Goal: Task Accomplishment & Management: Use online tool/utility

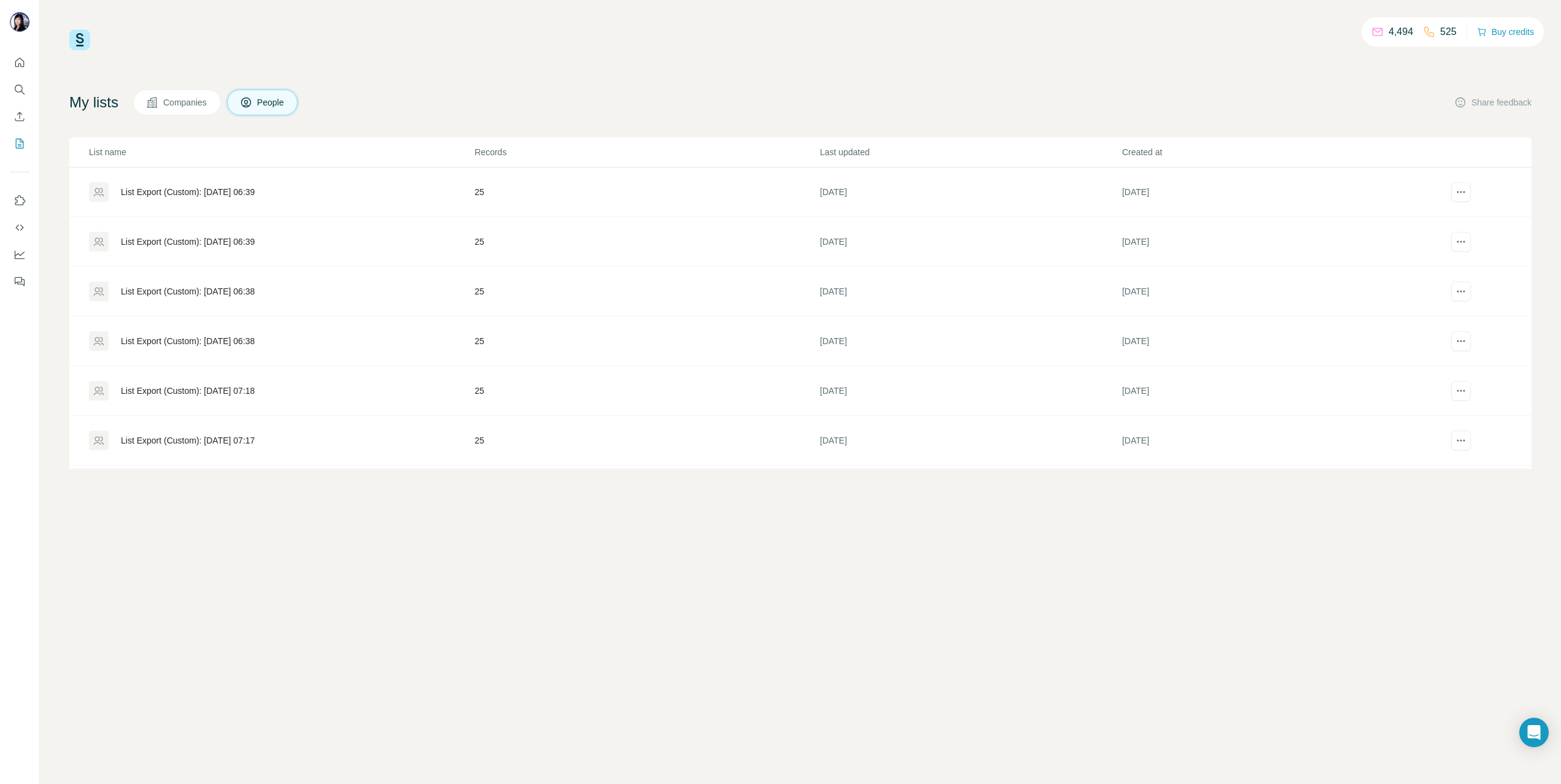
click at [245, 193] on div "List Export (Custom): [DATE] 06:39" at bounding box center [188, 192] width 134 height 13
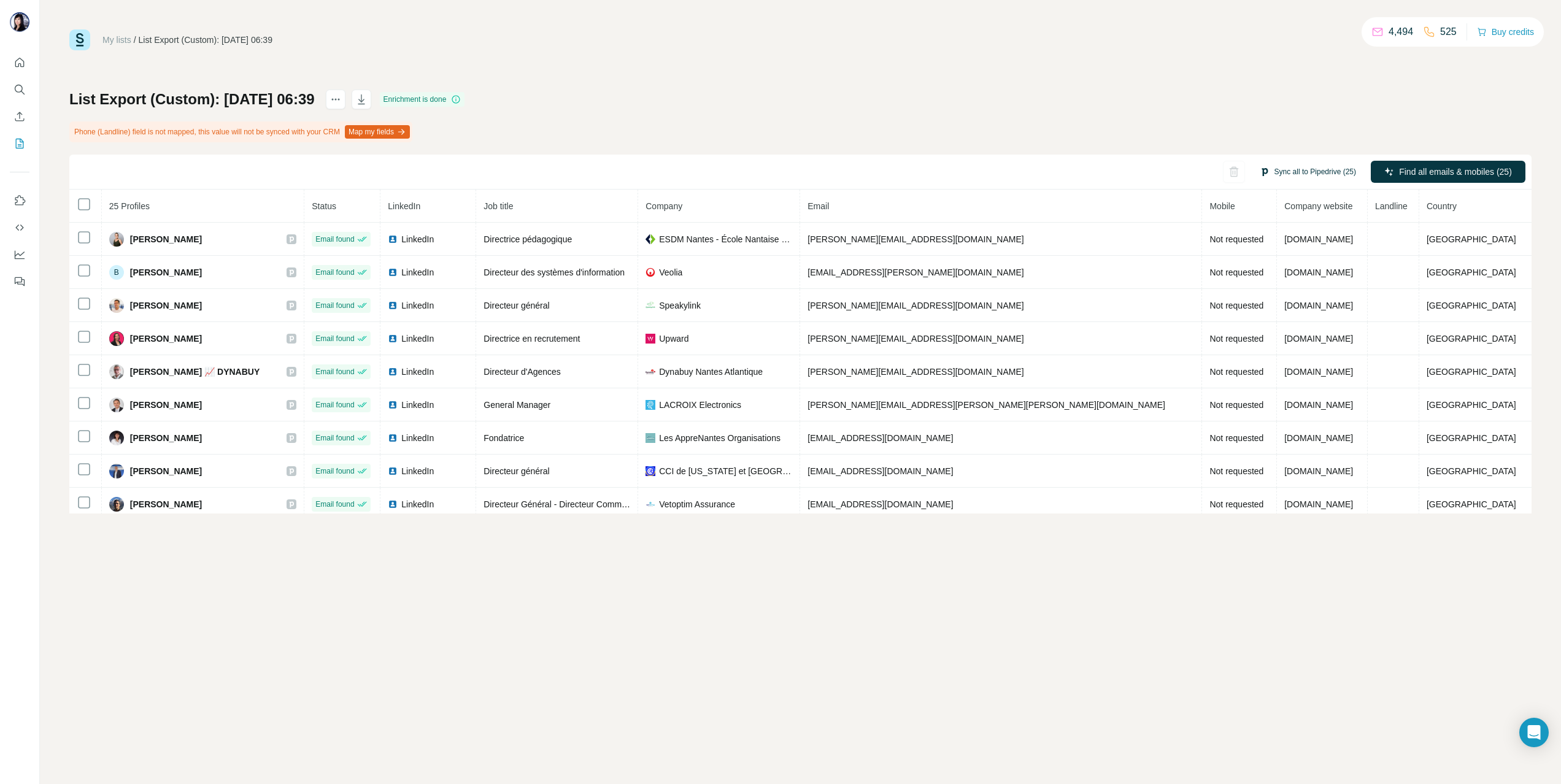
click at [1299, 167] on button "Sync all to Pipedrive (25)" at bounding box center [1308, 172] width 114 height 18
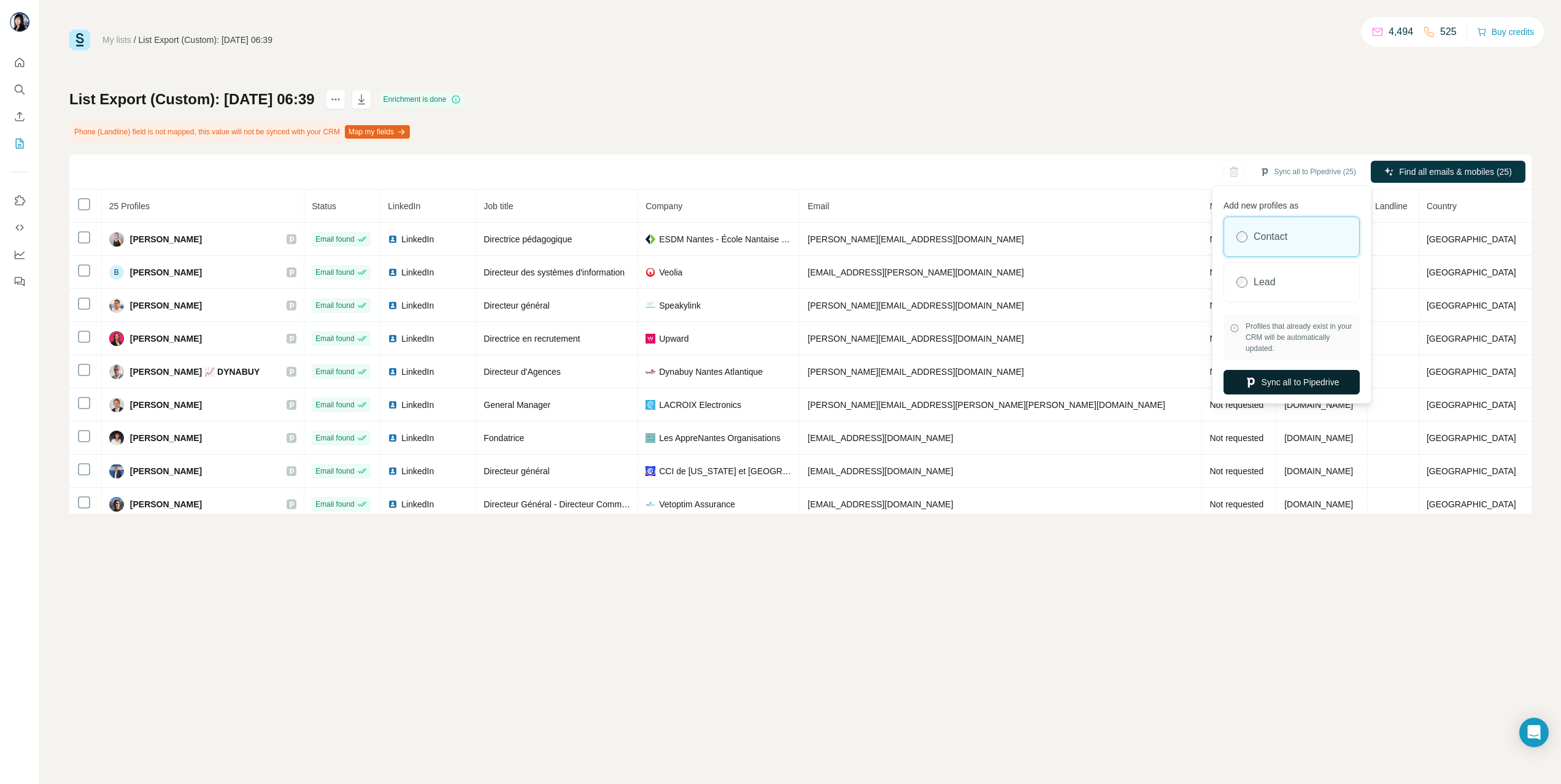
click at [1269, 370] on button "Sync all to Pipedrive" at bounding box center [1292, 382] width 136 height 24
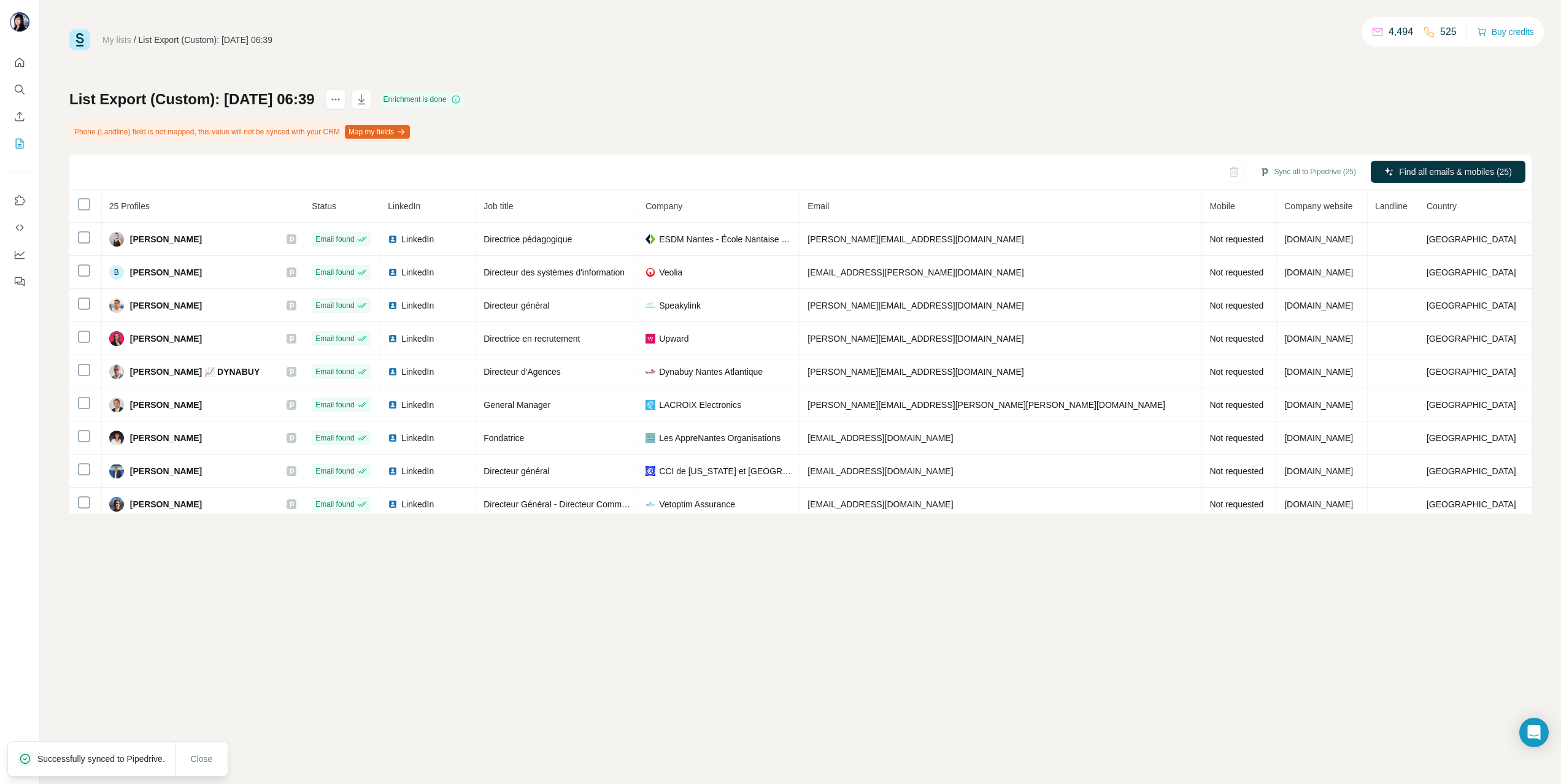
click at [1145, 99] on div "List Export (Custom): [DATE] 06:39 Enrichment is done Phone (Landline) field is…" at bounding box center [800, 301] width 1463 height 424
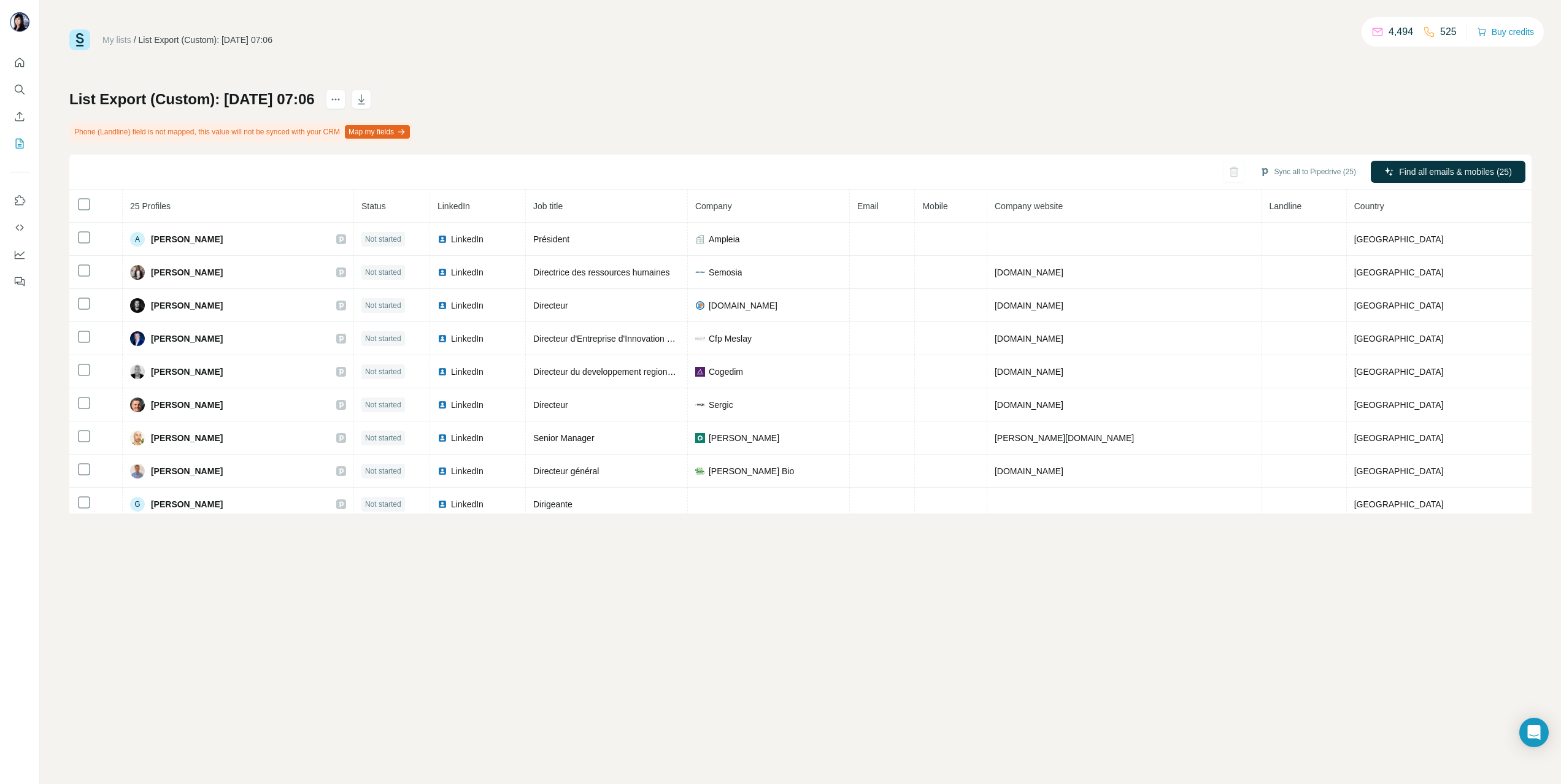
click at [685, 121] on div "List Export (Custom): 26/08/2025 07:06 Phone (Landline) field is not mapped, th…" at bounding box center [800, 301] width 1463 height 424
click at [15, 140] on icon "My lists" at bounding box center [20, 144] width 13 height 13
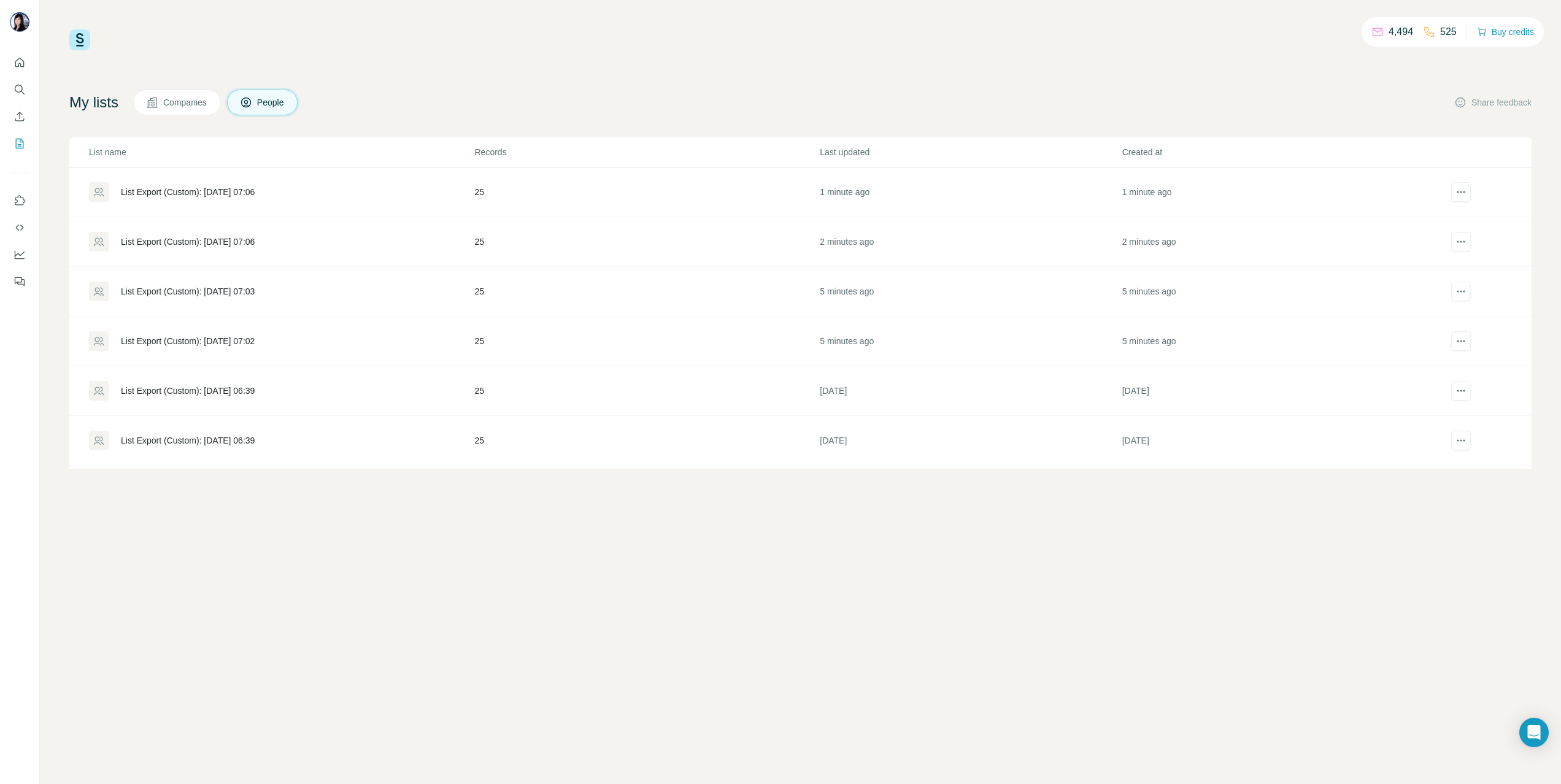
click at [232, 335] on div "List Export (Custom): 26/08/2025 07:02" at bounding box center [188, 341] width 134 height 13
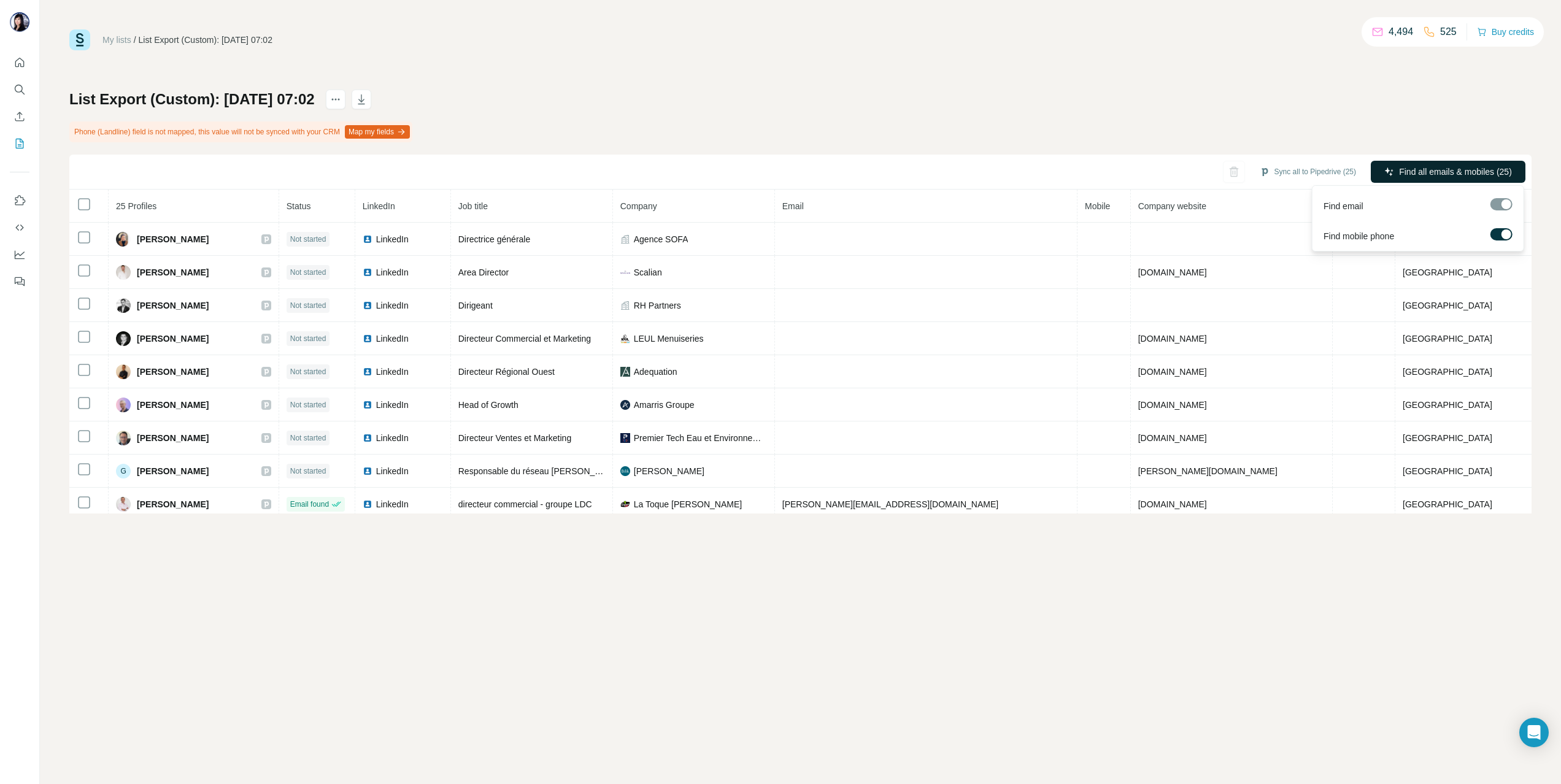
click at [1394, 172] on button "Find all emails & mobiles (25)" at bounding box center [1449, 172] width 155 height 22
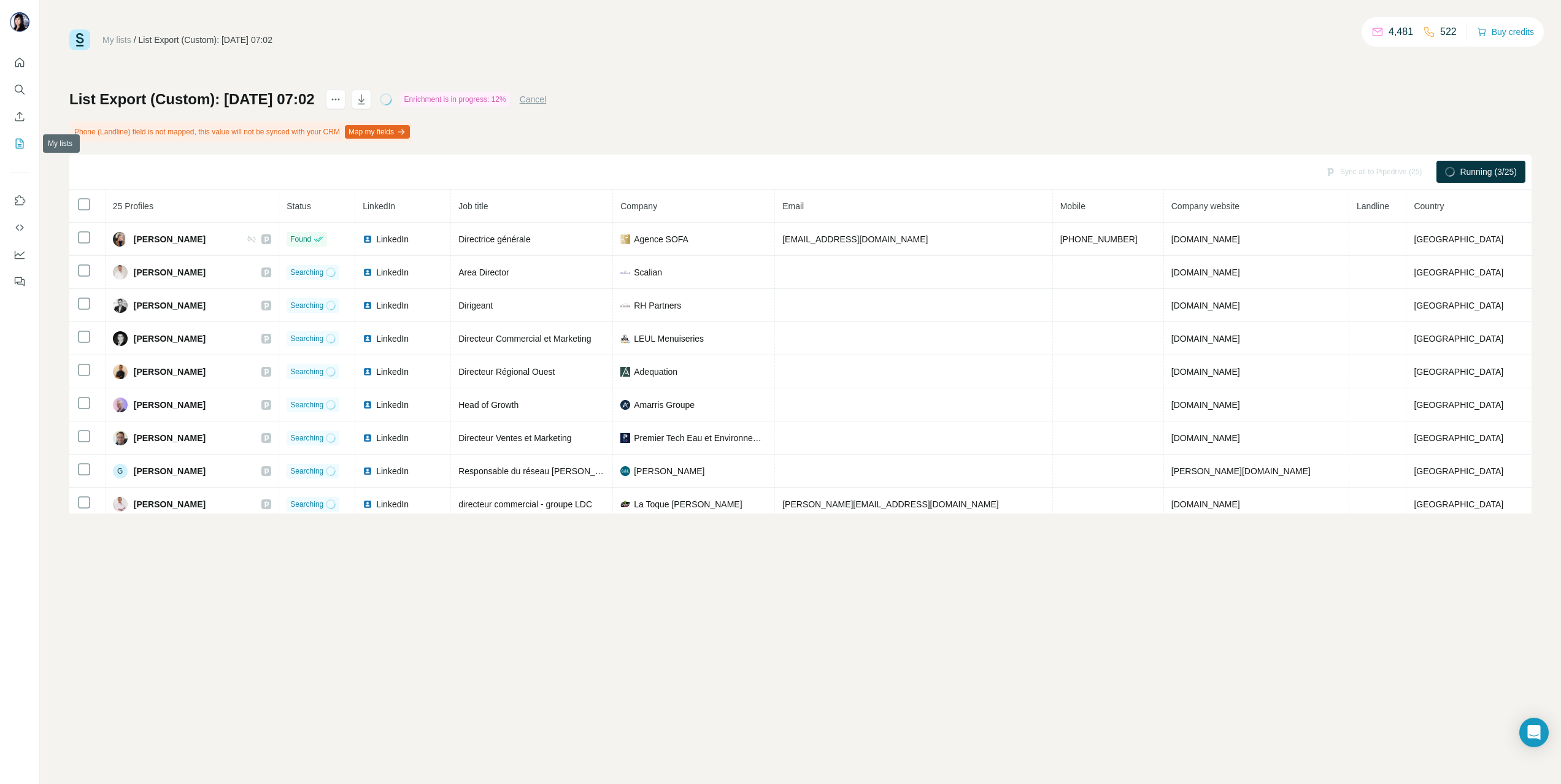
click at [20, 145] on icon "My lists" at bounding box center [21, 142] width 6 height 8
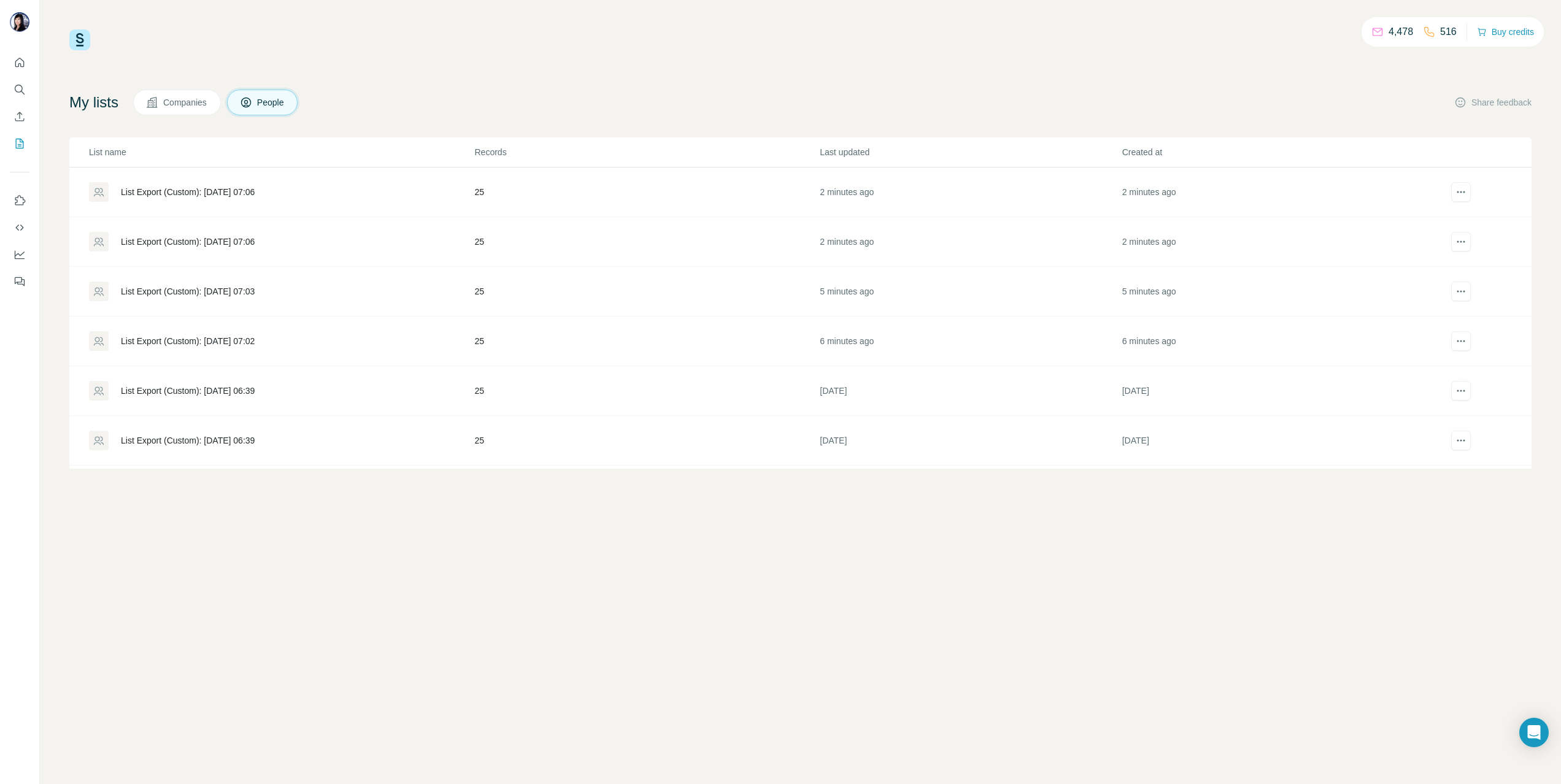
click at [204, 285] on div "List Export (Custom): 26/08/2025 07:03" at bounding box center [188, 292] width 134 height 13
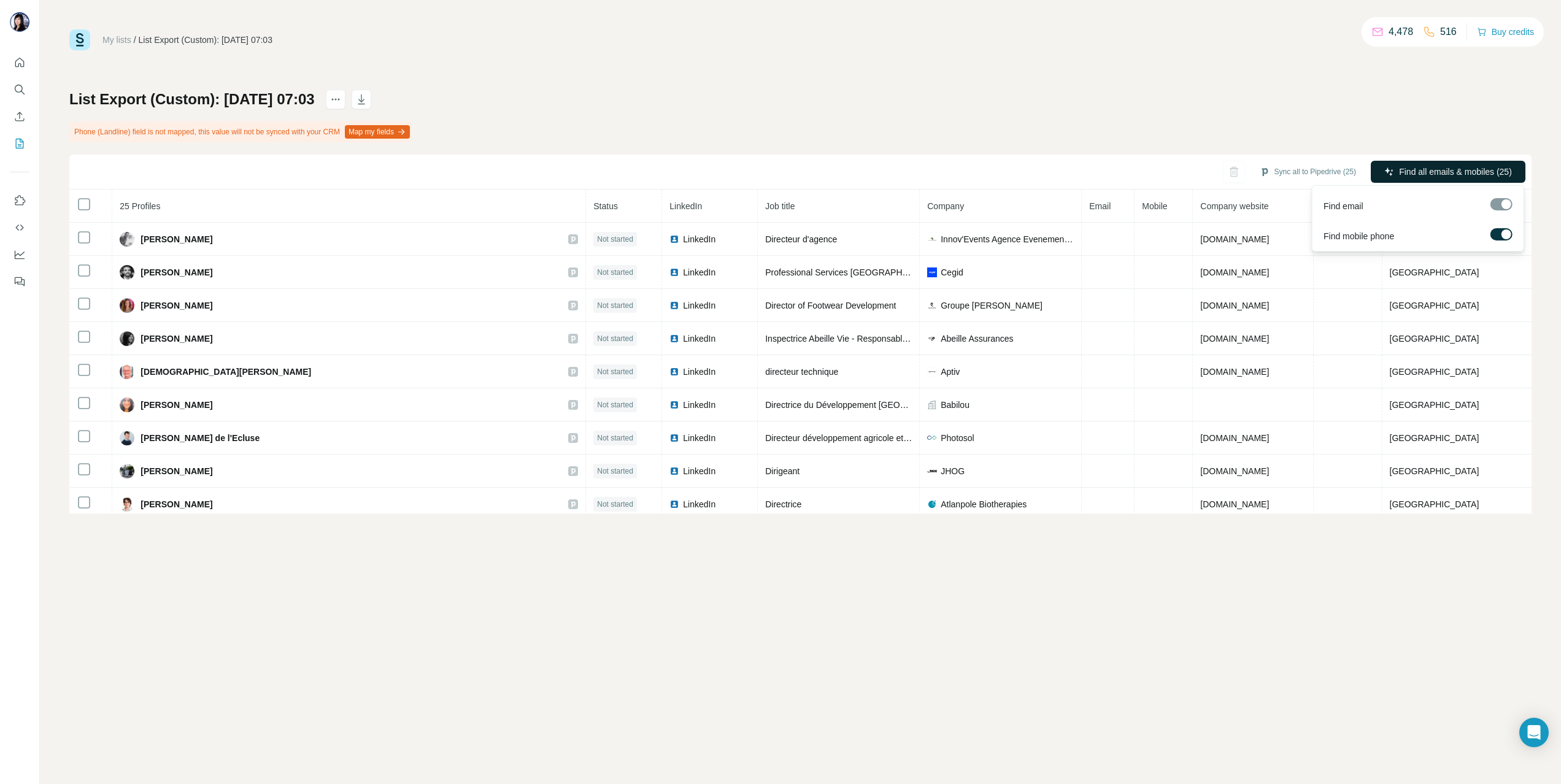
click at [1449, 163] on button "Find all emails & mobiles (25)" at bounding box center [1449, 172] width 155 height 22
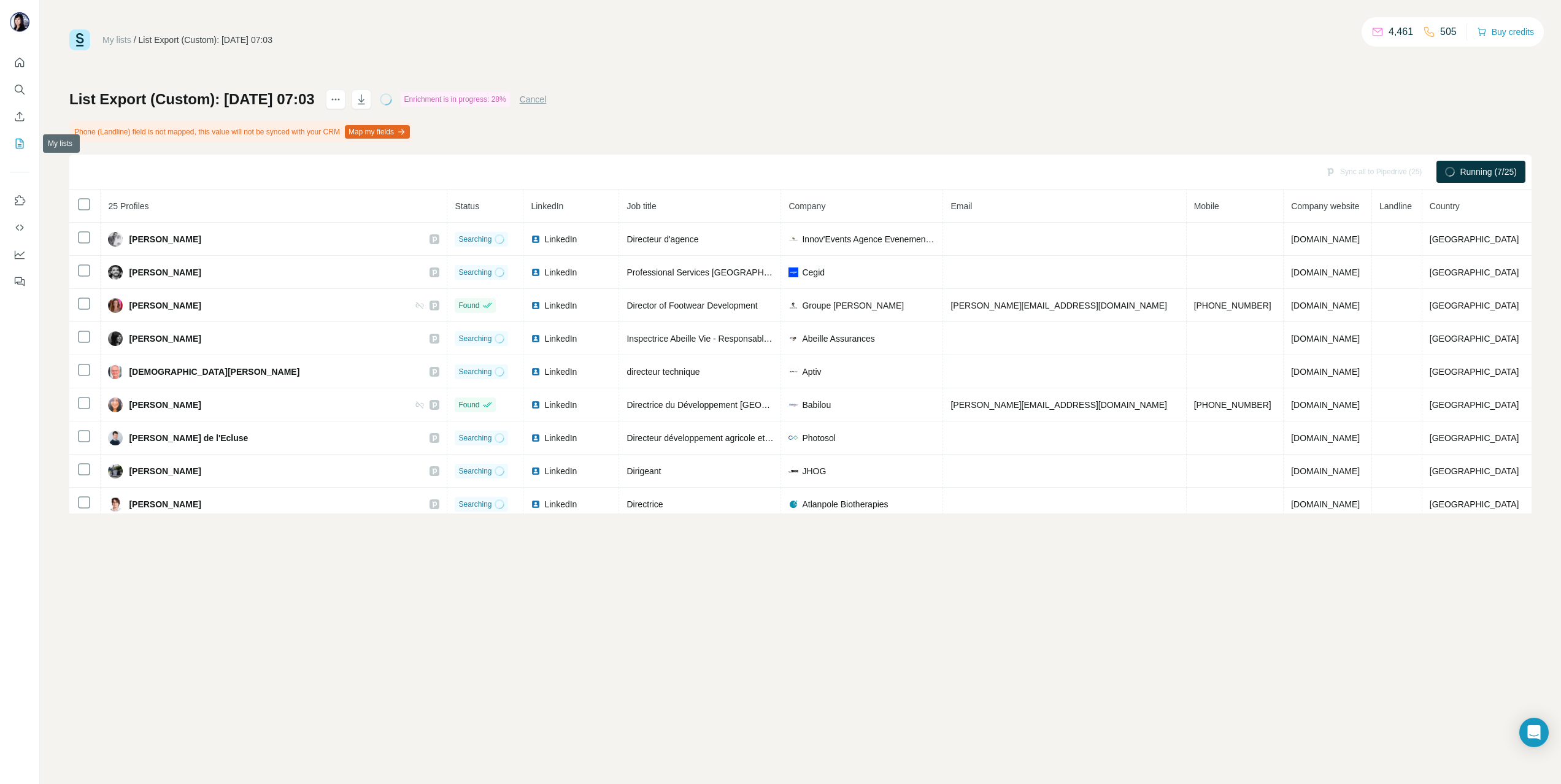
click at [24, 140] on icon "My lists" at bounding box center [20, 144] width 13 height 13
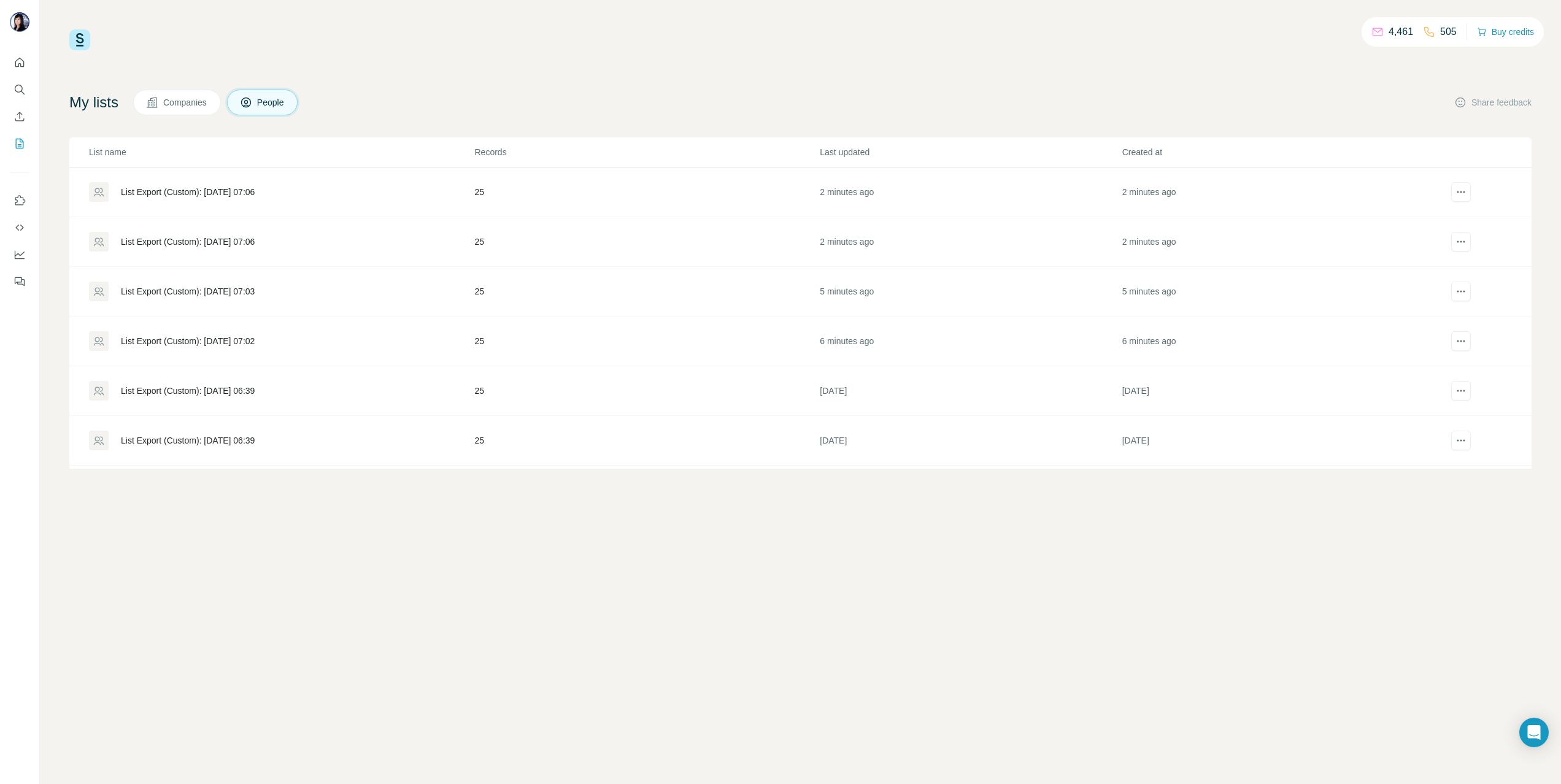
click at [191, 239] on div "List Export (Custom): 26/08/2025 07:06" at bounding box center [188, 242] width 134 height 13
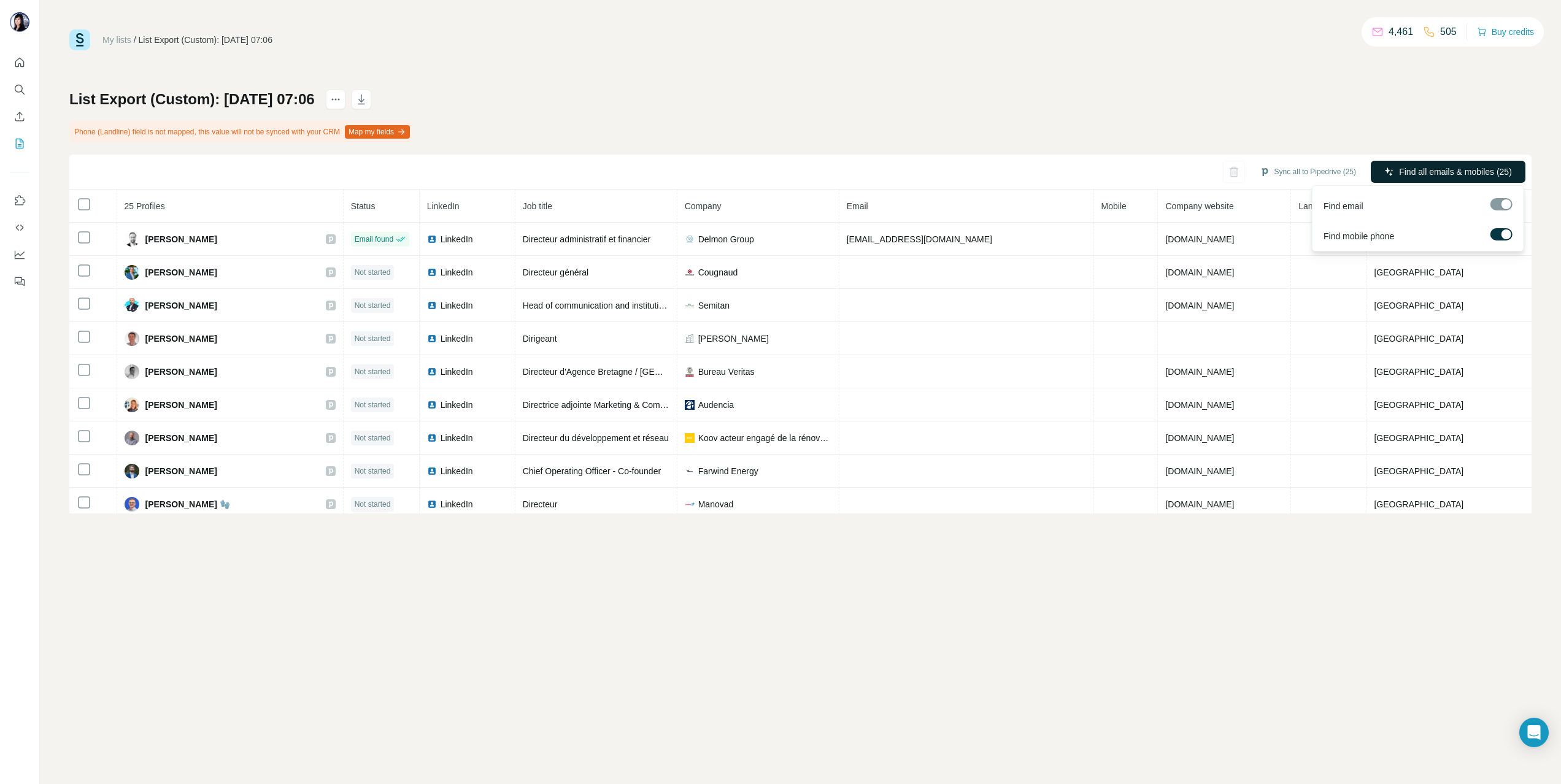
click at [1479, 168] on span "Find all emails & mobiles (25)" at bounding box center [1456, 172] width 113 height 13
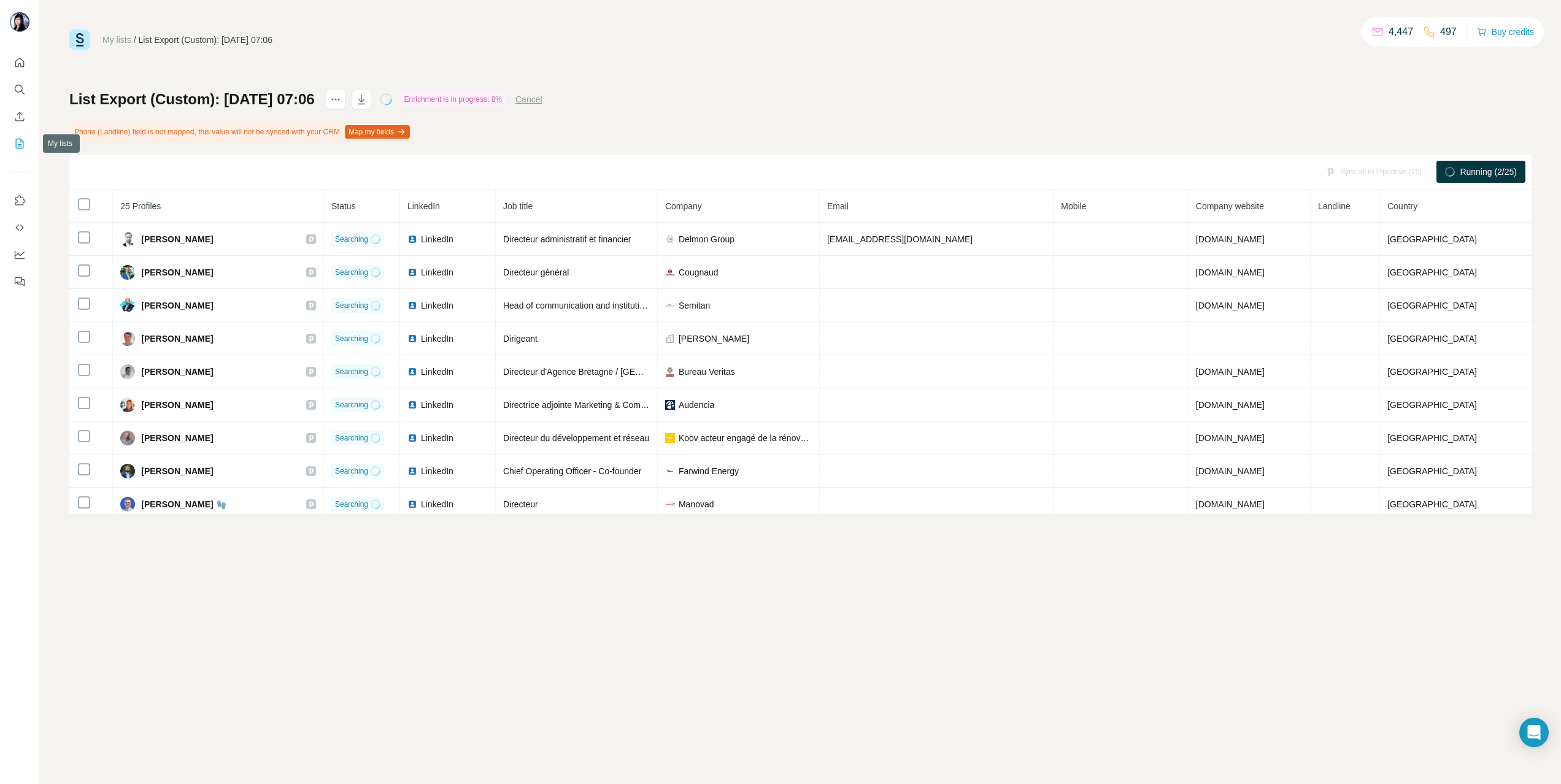
click at [20, 142] on icon "My lists" at bounding box center [20, 144] width 13 height 13
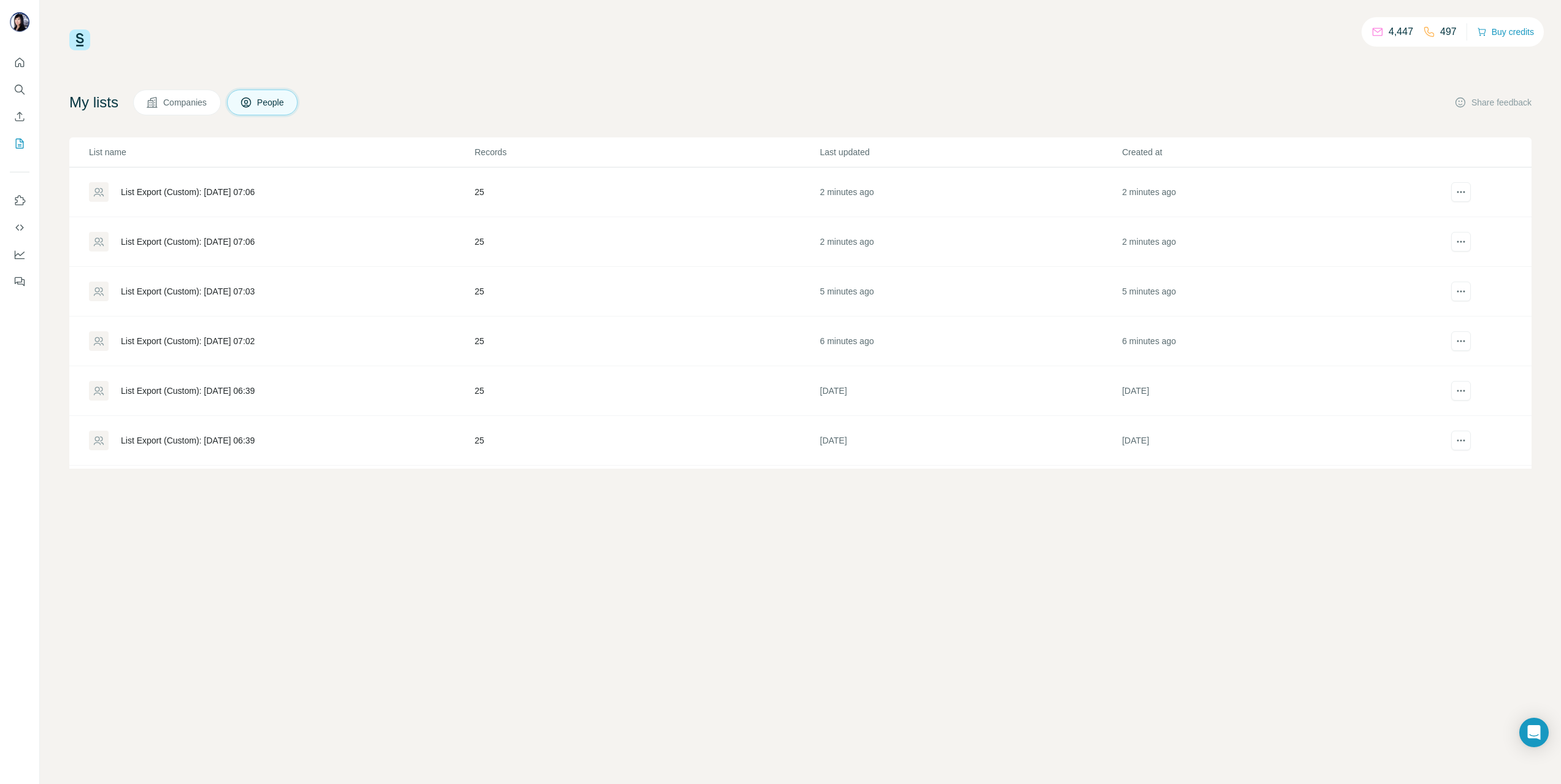
click at [255, 192] on div "List Export (Custom): 26/08/2025 07:06" at bounding box center [188, 192] width 134 height 13
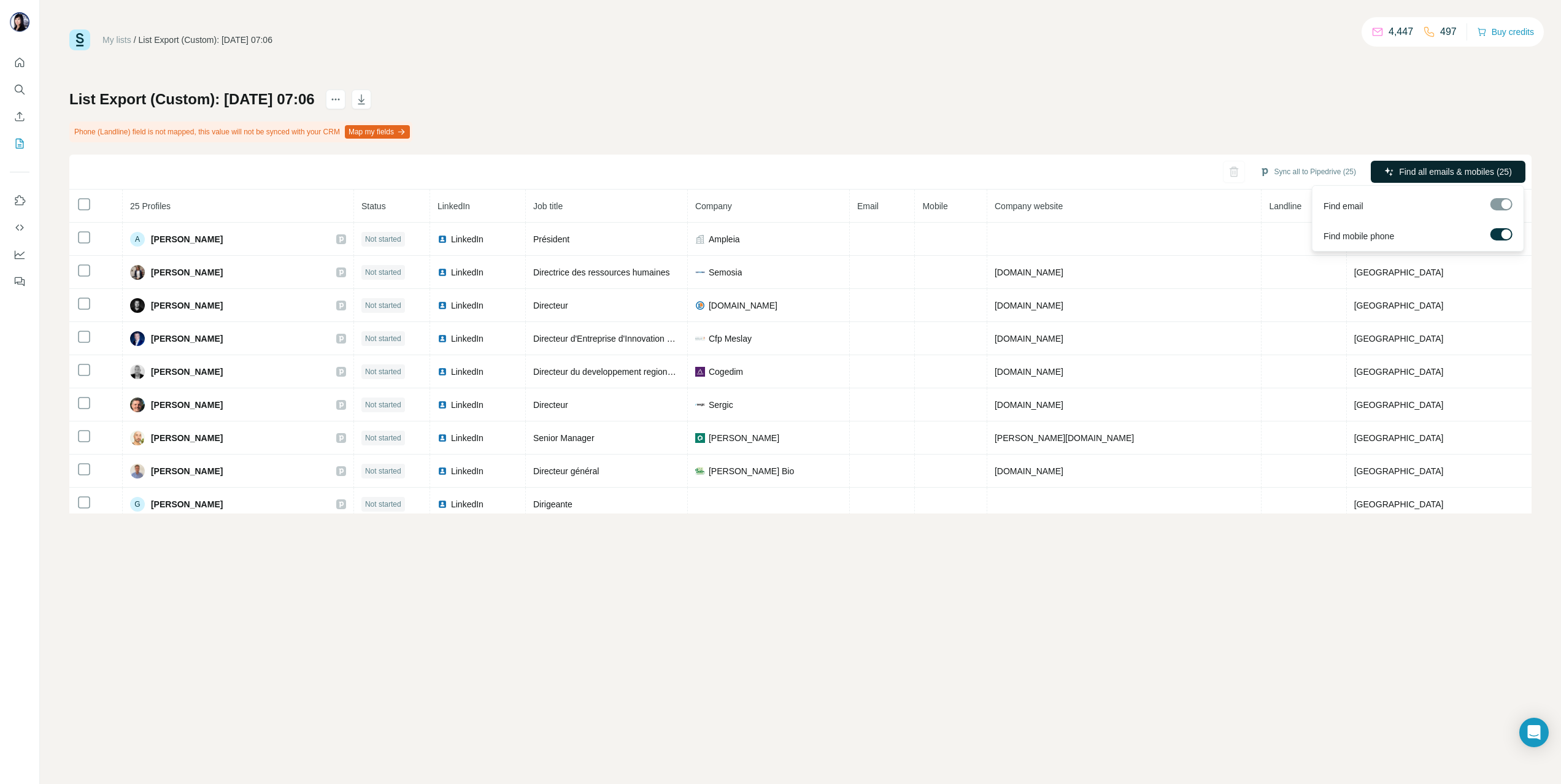
click at [1423, 177] on span "Find all emails & mobiles (25)" at bounding box center [1456, 172] width 113 height 13
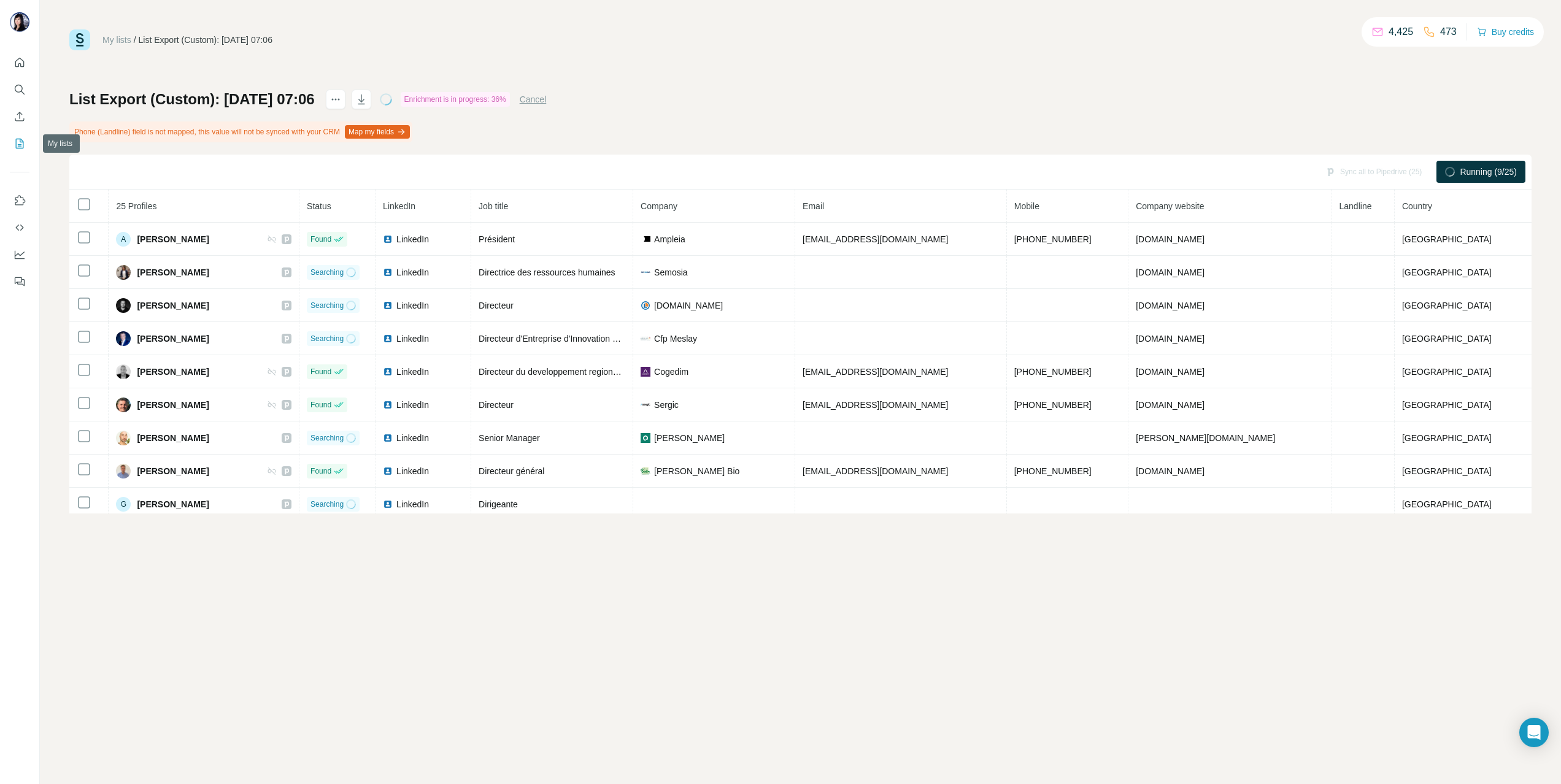
click at [15, 139] on icon "My lists" at bounding box center [20, 144] width 13 height 13
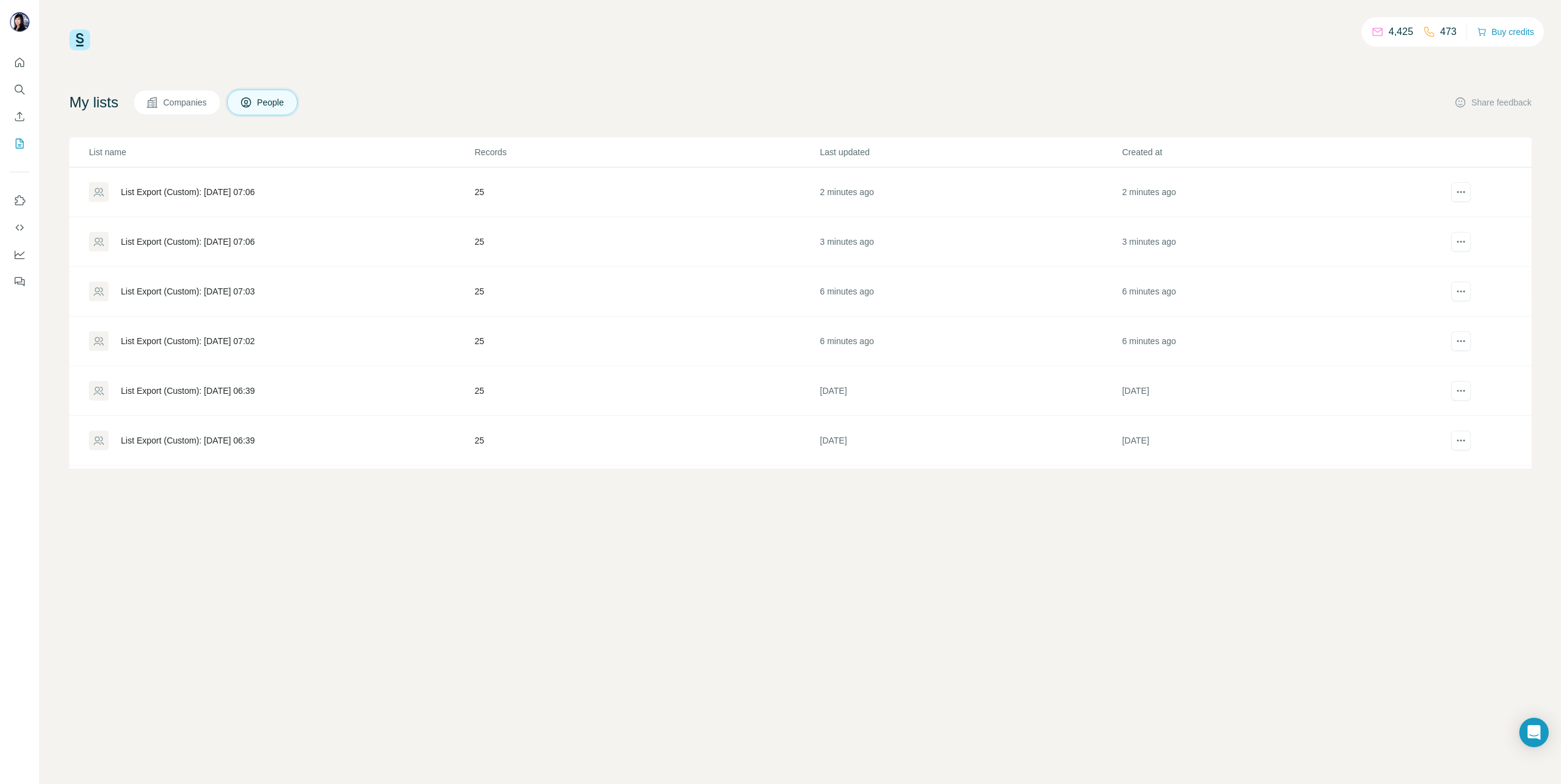
click at [186, 335] on div "List Export (Custom): 26/08/2025 07:02" at bounding box center [188, 341] width 134 height 13
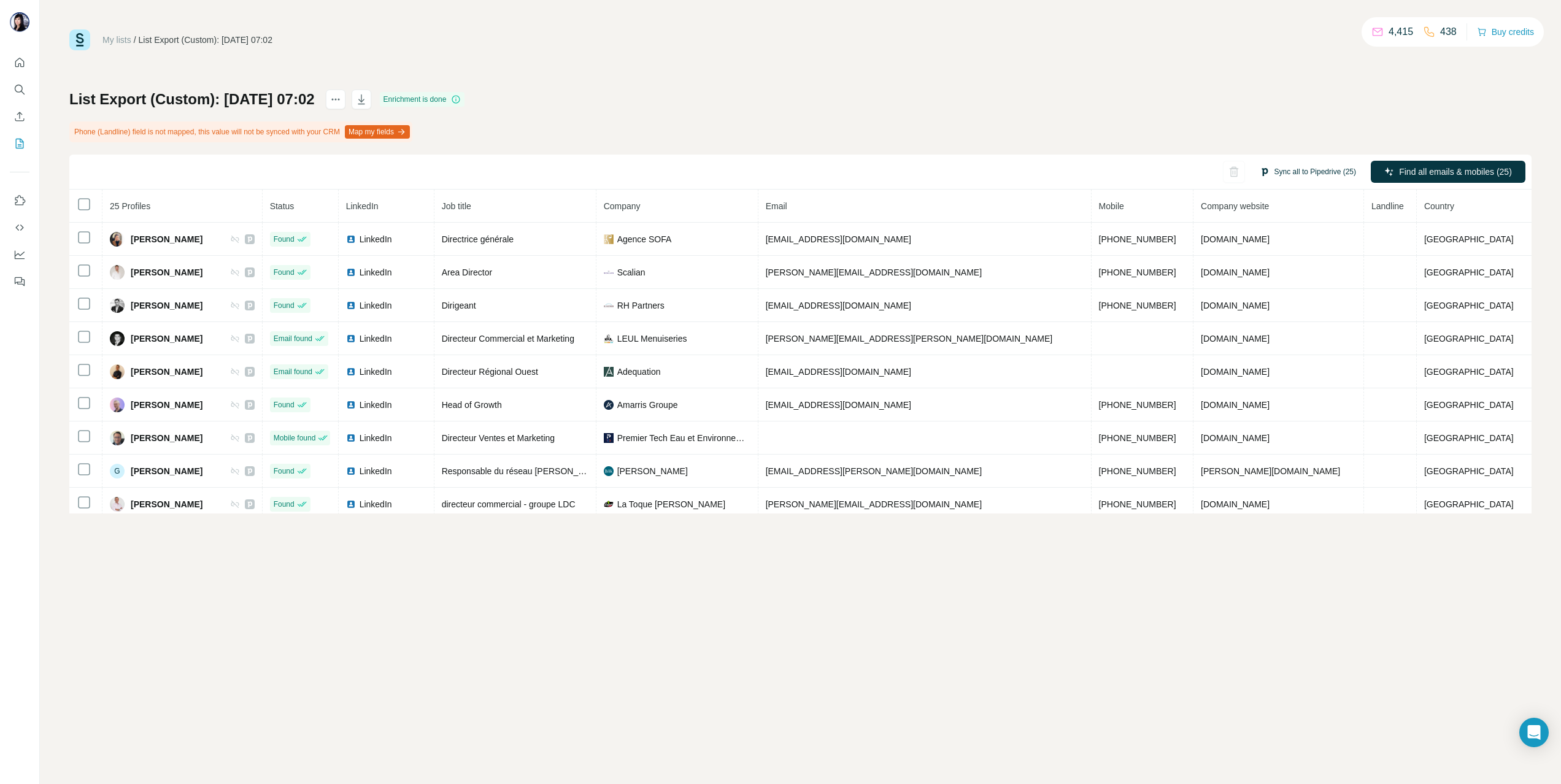
click at [1316, 172] on button "Sync all to Pipedrive (25)" at bounding box center [1308, 172] width 114 height 18
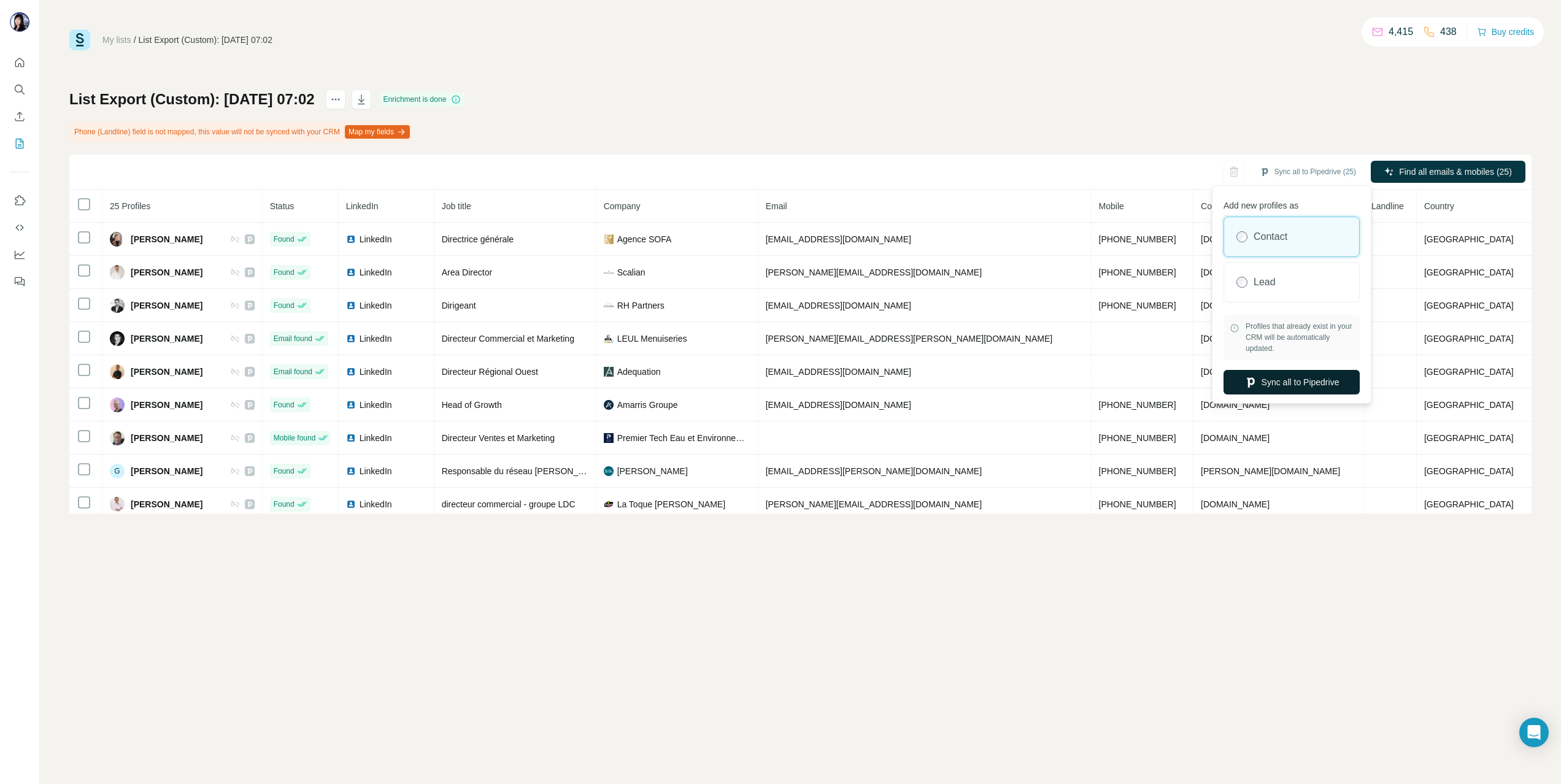
click at [1294, 378] on button "Sync all to Pipedrive" at bounding box center [1292, 382] width 136 height 24
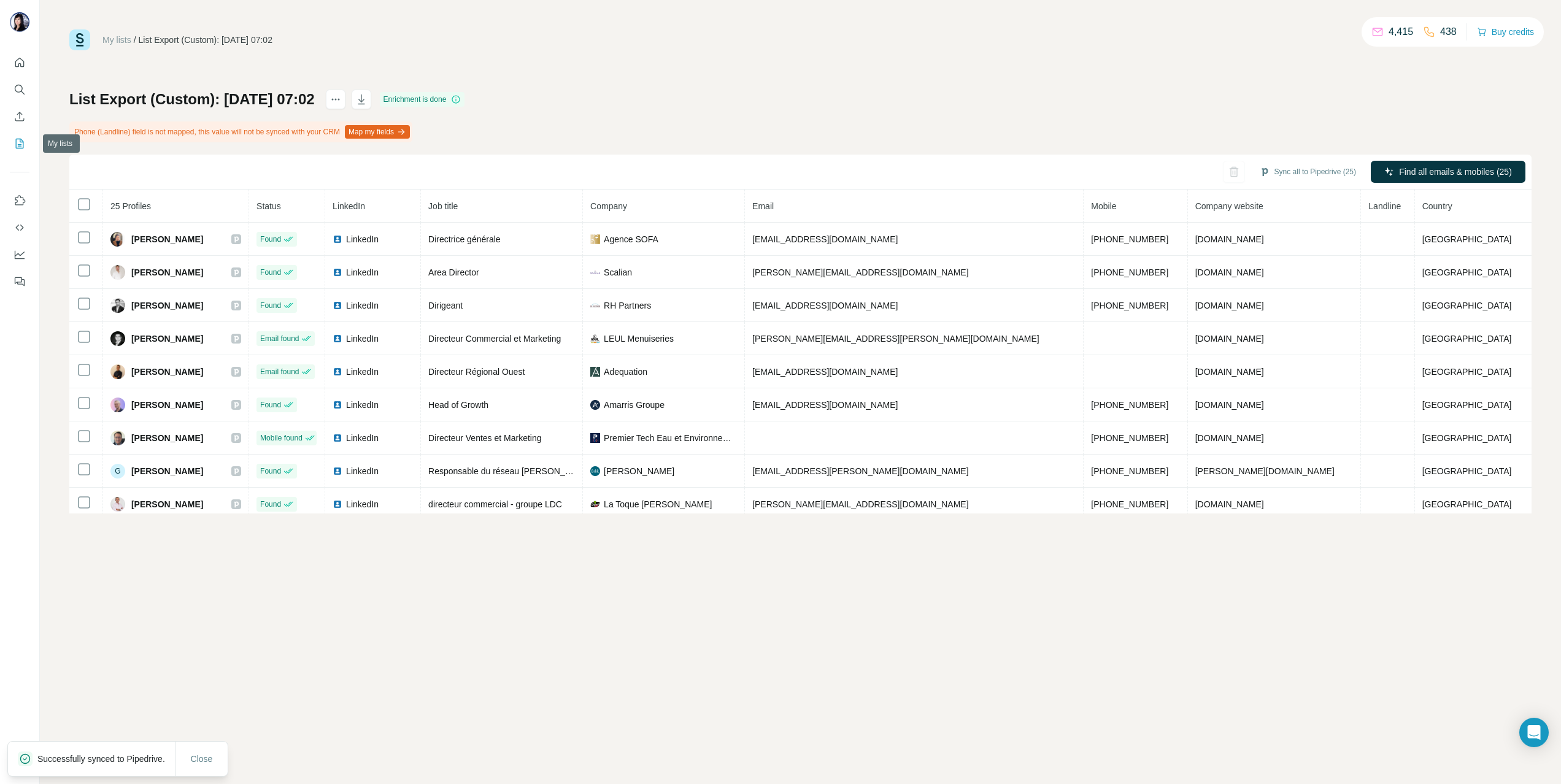
click at [20, 140] on icon "My lists" at bounding box center [20, 144] width 13 height 13
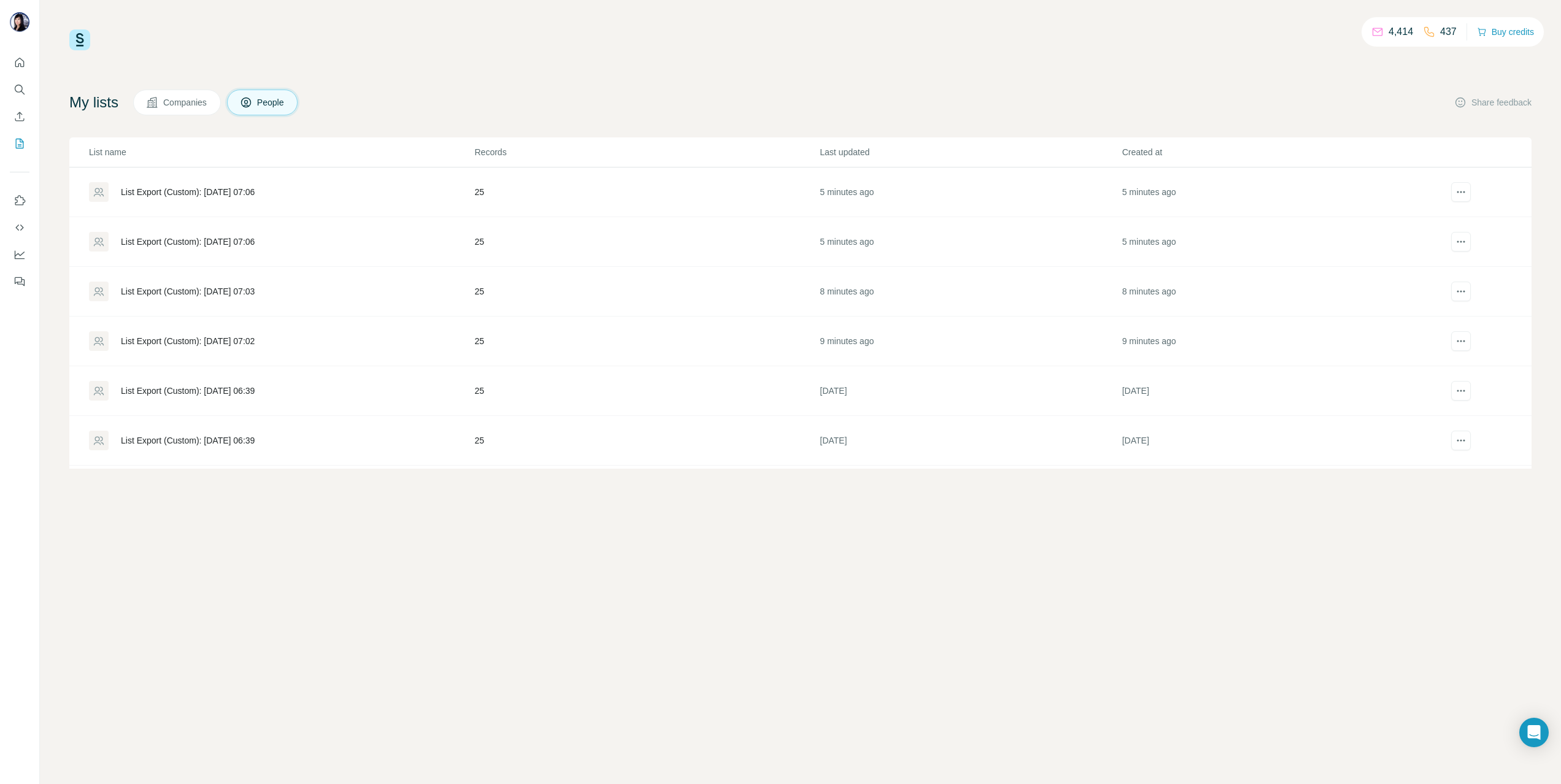
click at [209, 287] on div "List Export (Custom): 26/08/2025 07:03" at bounding box center [188, 292] width 134 height 13
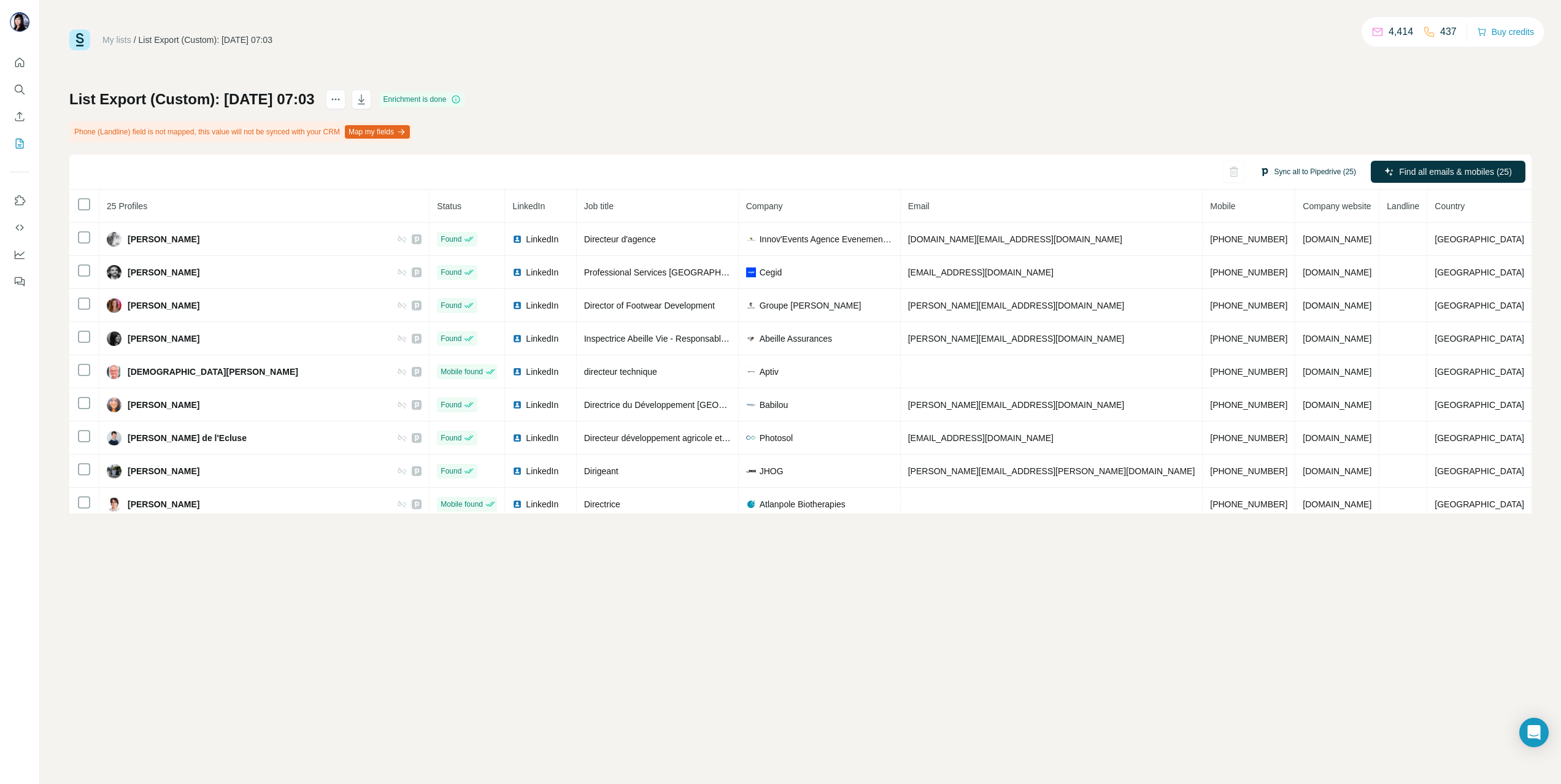
click at [1315, 169] on button "Sync all to Pipedrive (25)" at bounding box center [1308, 172] width 114 height 18
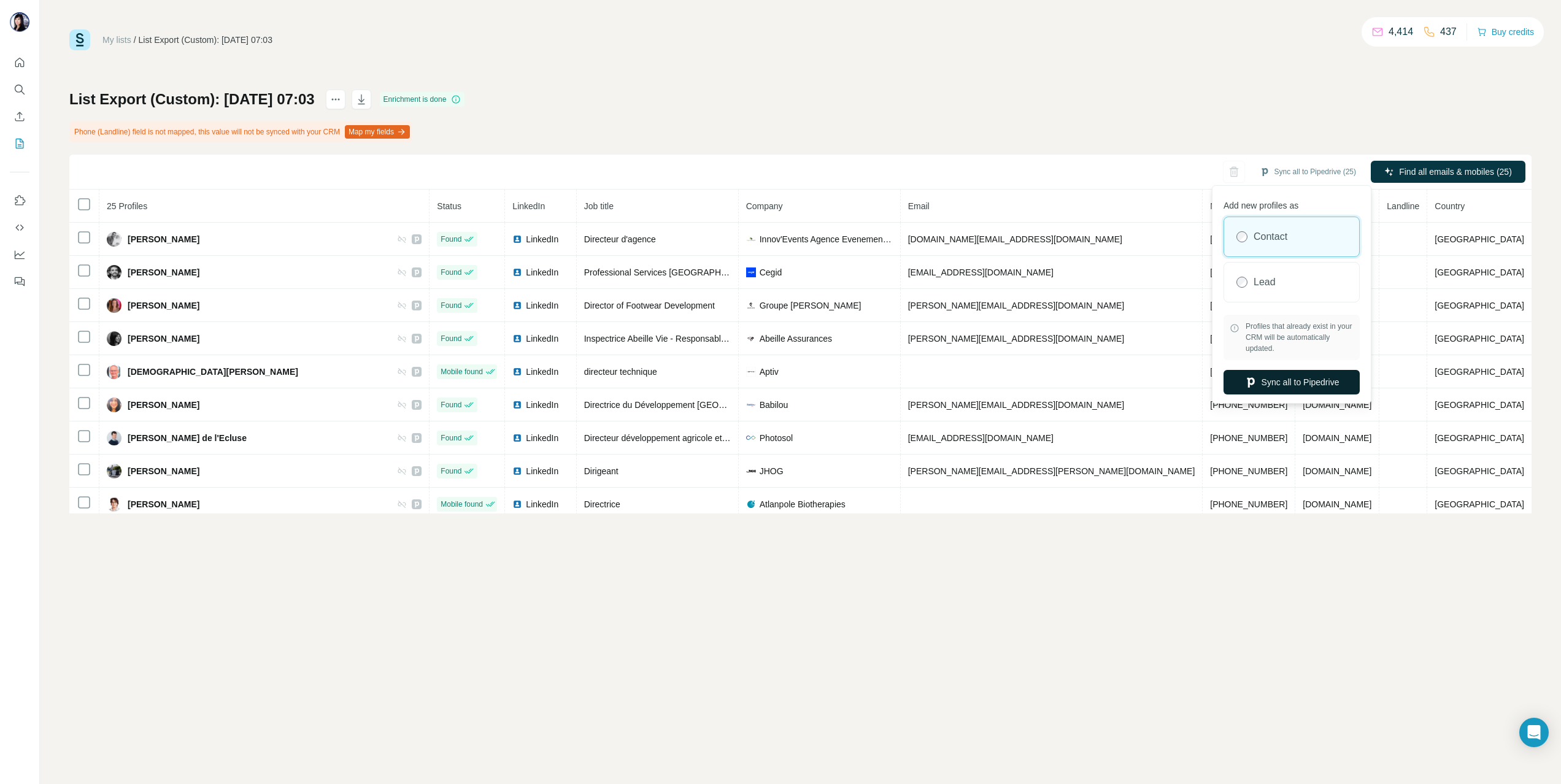
click at [1299, 382] on button "Sync all to Pipedrive" at bounding box center [1292, 382] width 136 height 24
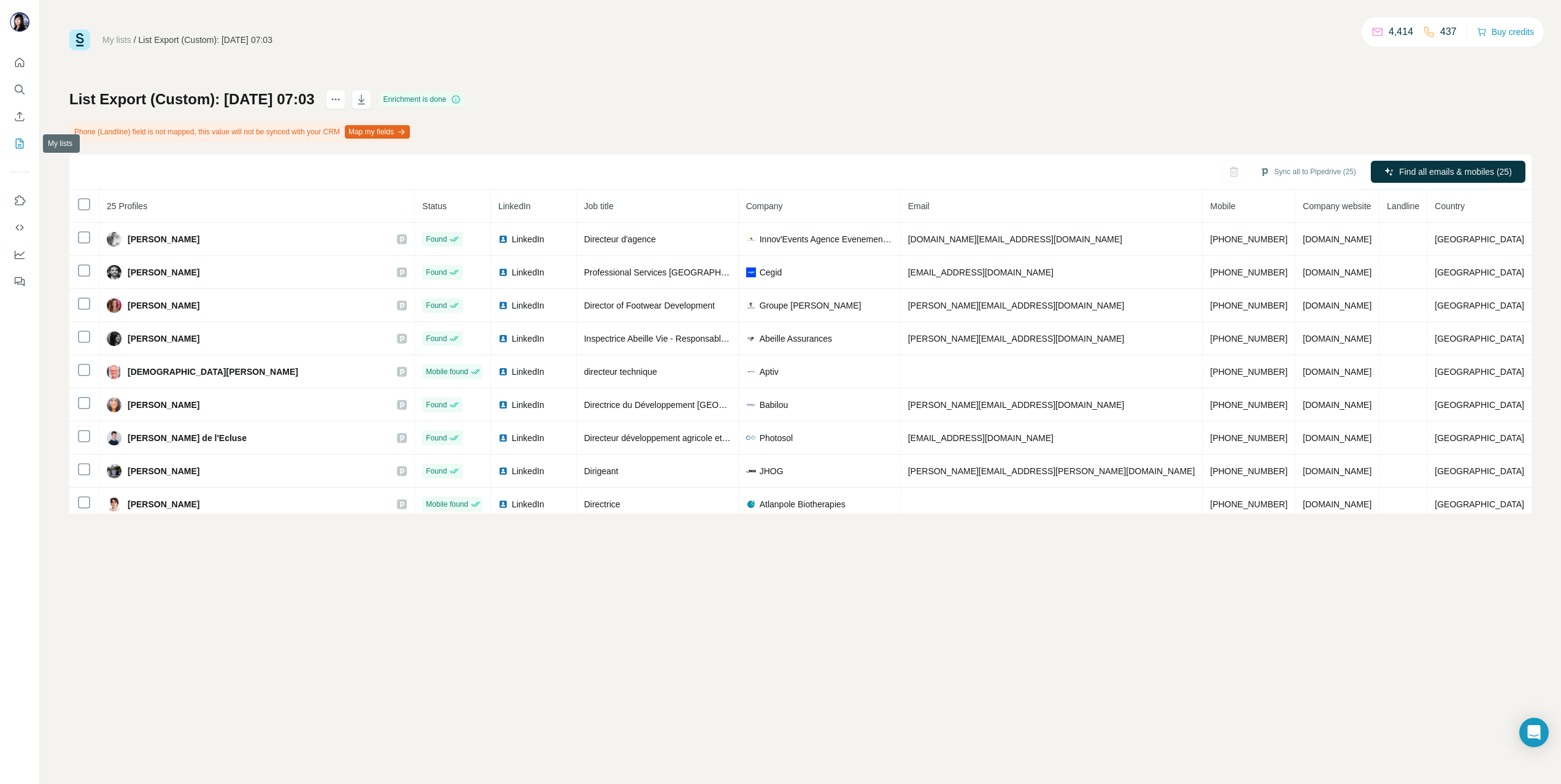
click at [16, 142] on icon "My lists" at bounding box center [20, 144] width 8 height 10
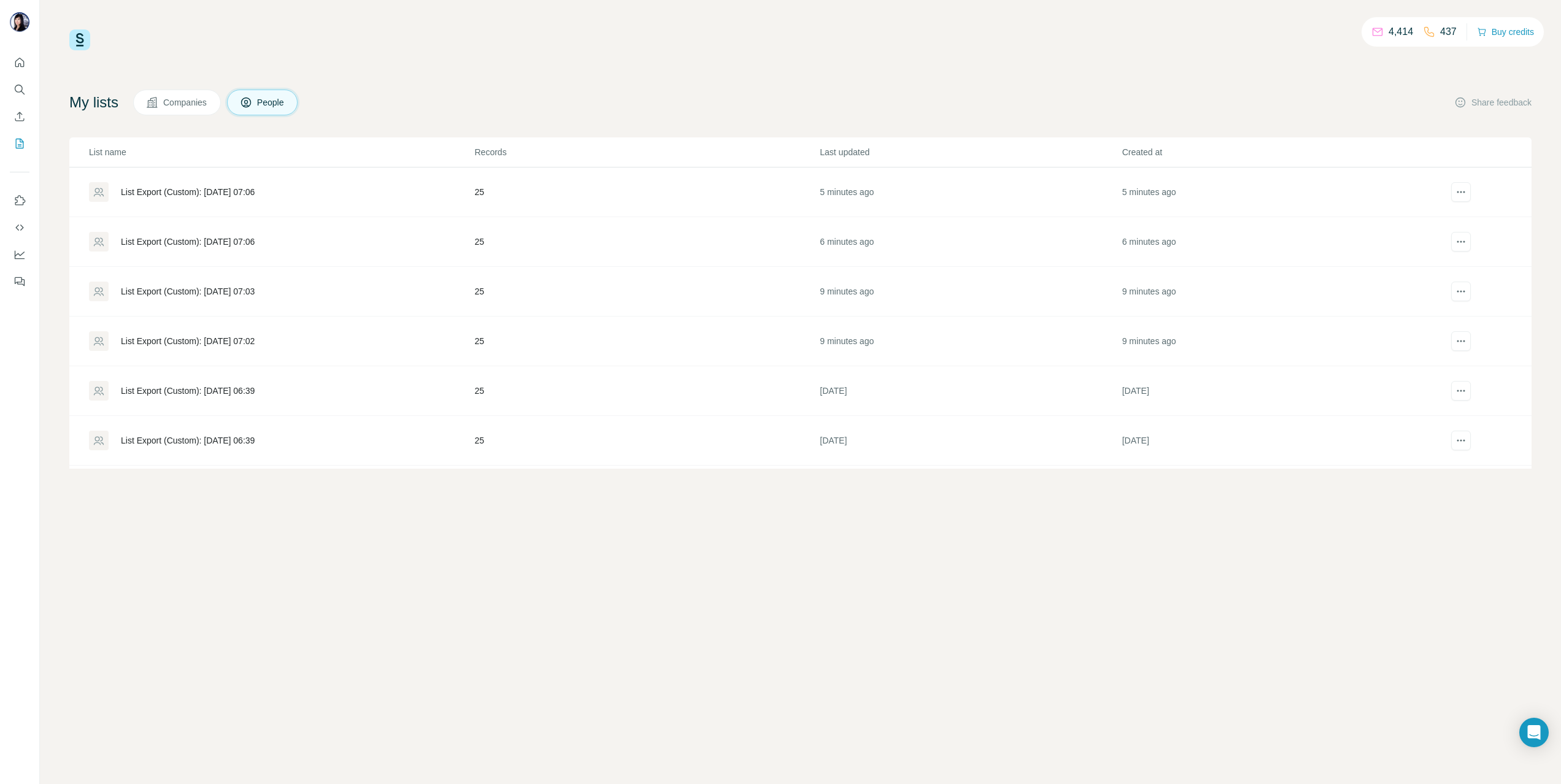
click at [211, 248] on div "List Export (Custom): 26/08/2025 07:06" at bounding box center [281, 241] width 384 height 20
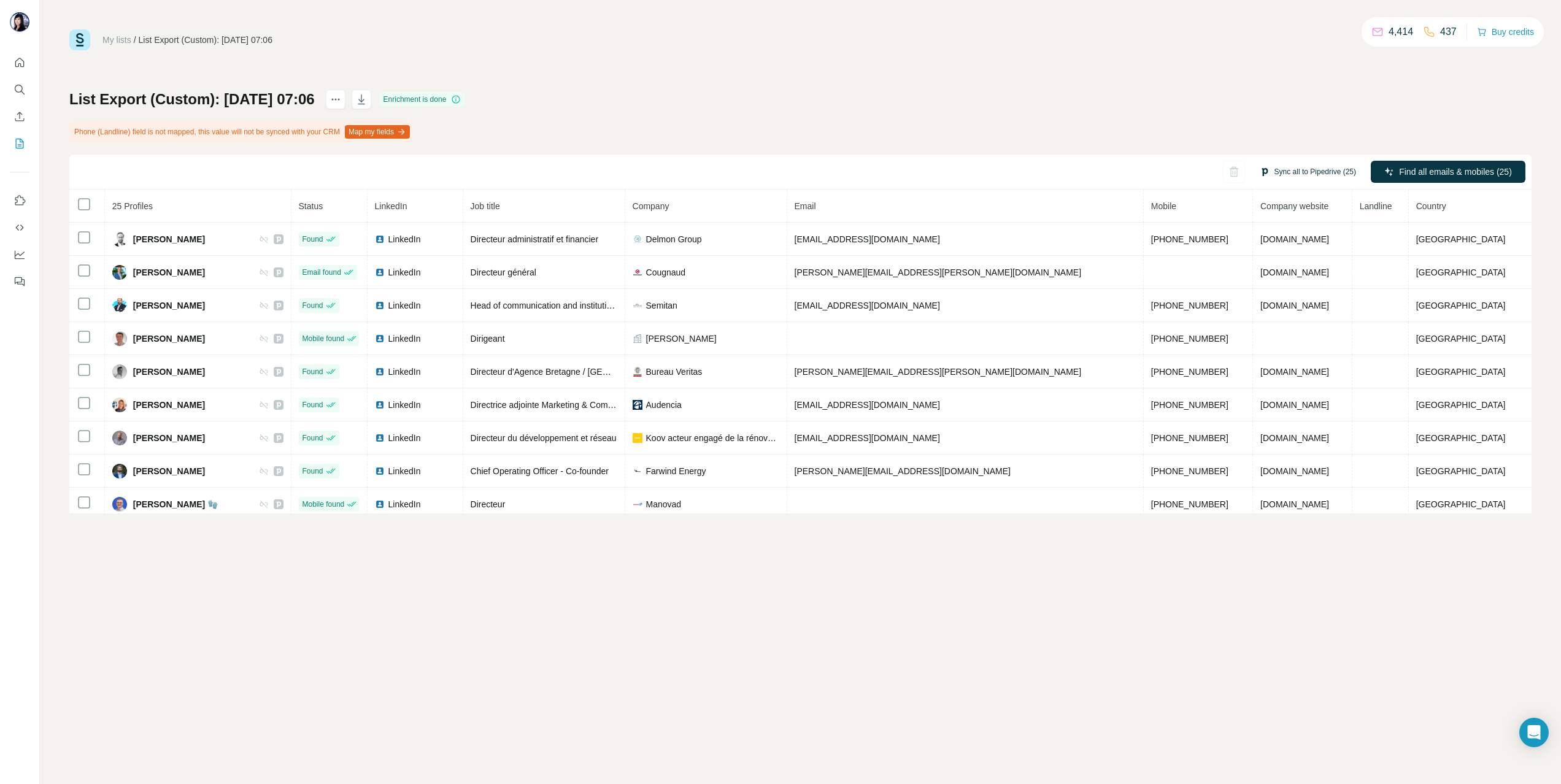
click at [1301, 170] on button "Sync all to Pipedrive (25)" at bounding box center [1308, 172] width 114 height 18
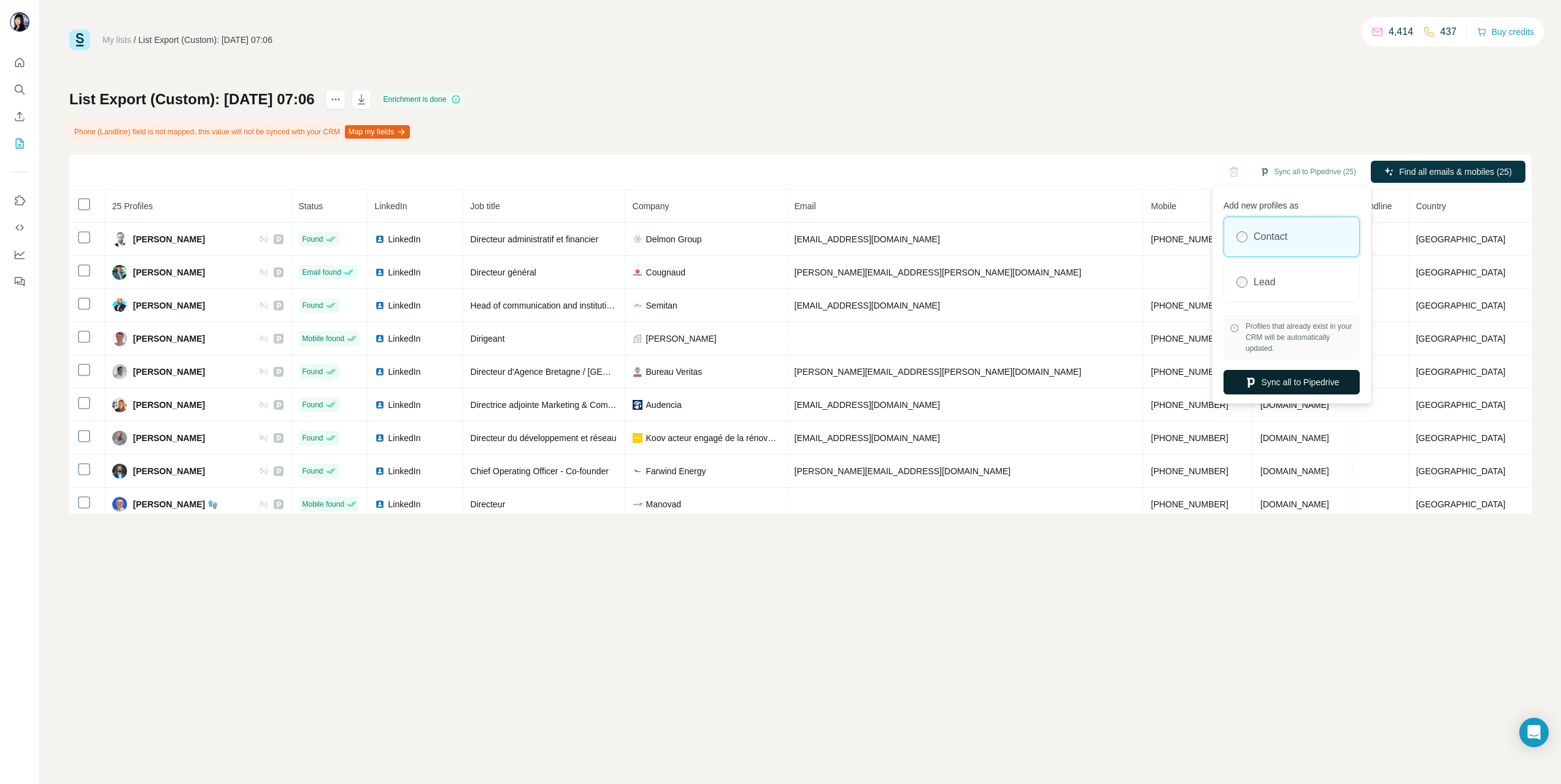
click at [1298, 384] on button "Sync all to Pipedrive" at bounding box center [1292, 382] width 136 height 24
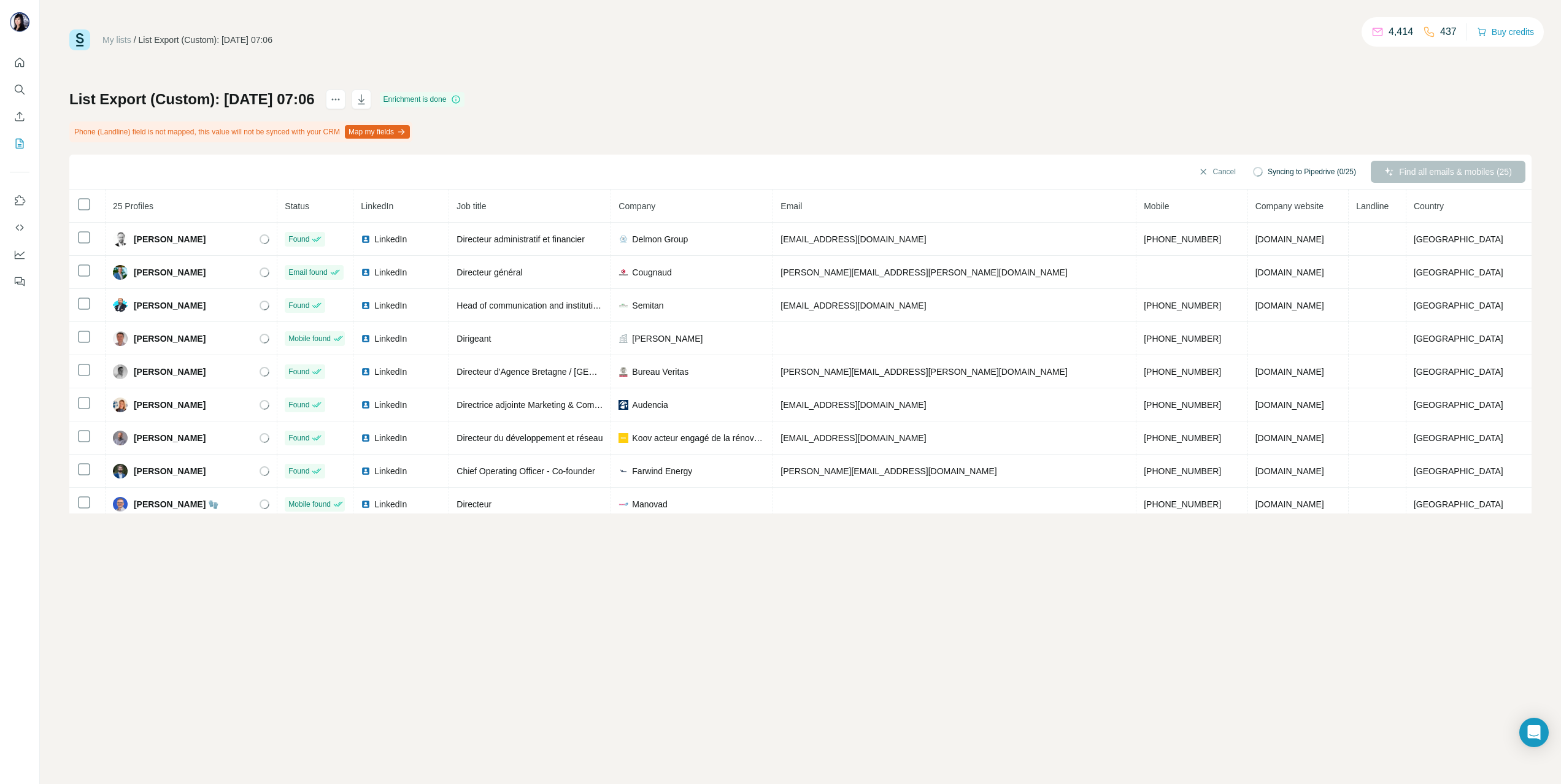
click at [1026, 119] on div "List Export (Custom): 26/08/2025 07:06 Enrichment is done Phone (Landline) fiel…" at bounding box center [800, 301] width 1463 height 424
